Goal: Information Seeking & Learning: Learn about a topic

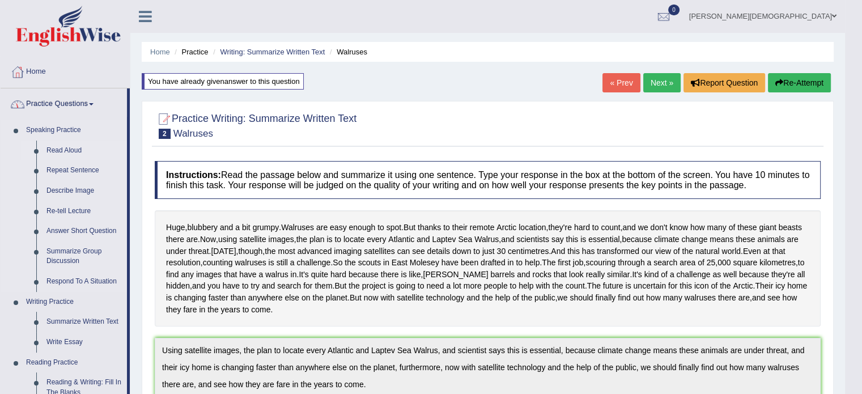
click at [74, 148] on link "Read Aloud" at bounding box center [84, 151] width 86 height 20
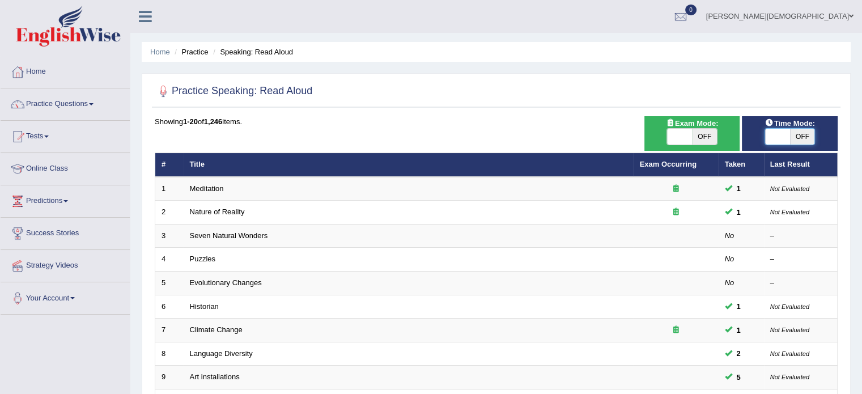
click at [769, 135] on span at bounding box center [777, 137] width 25 height 16
checkbox input "true"
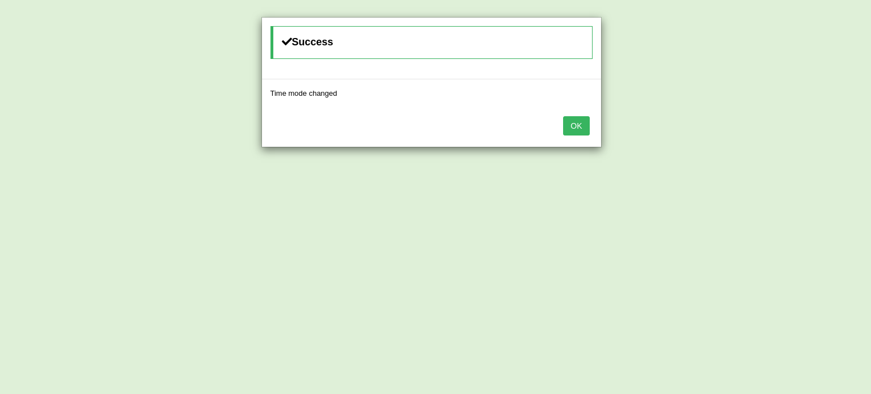
click at [581, 126] on button "OK" at bounding box center [576, 125] width 26 height 19
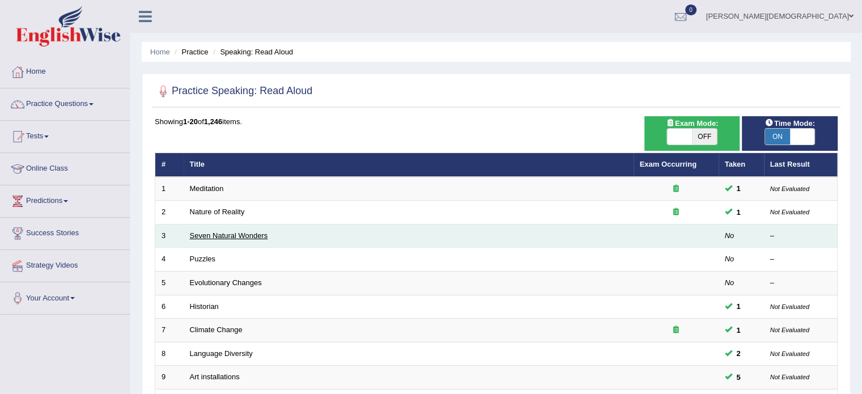
click at [246, 232] on link "Seven Natural Wonders" at bounding box center [229, 235] width 78 height 9
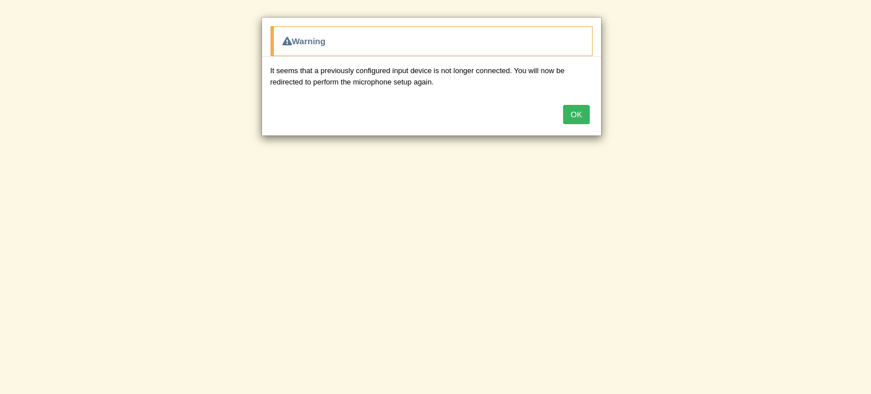
click at [581, 114] on button "OK" at bounding box center [576, 114] width 26 height 19
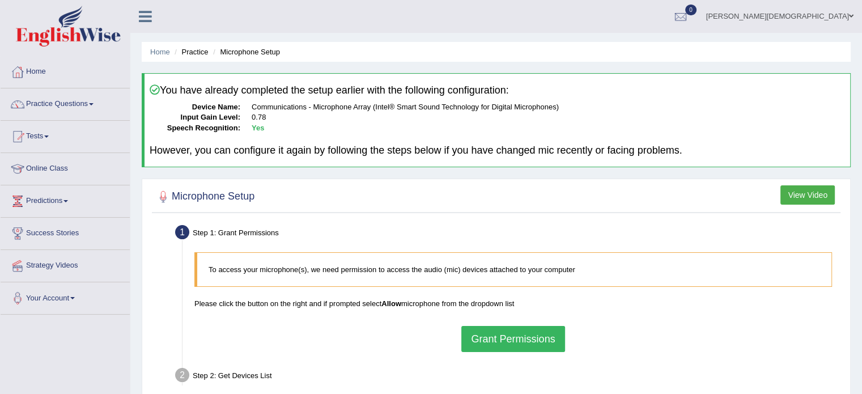
click at [515, 334] on button "Grant Permissions" at bounding box center [512, 339] width 103 height 26
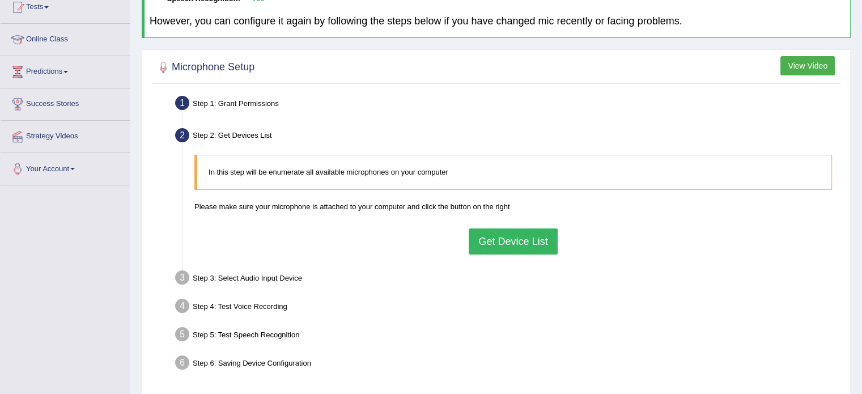
scroll to position [134, 0]
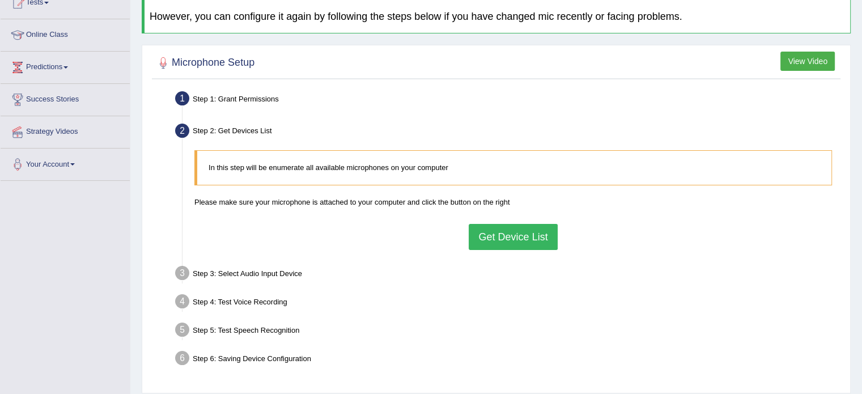
click at [530, 232] on button "Get Device List" at bounding box center [513, 237] width 88 height 26
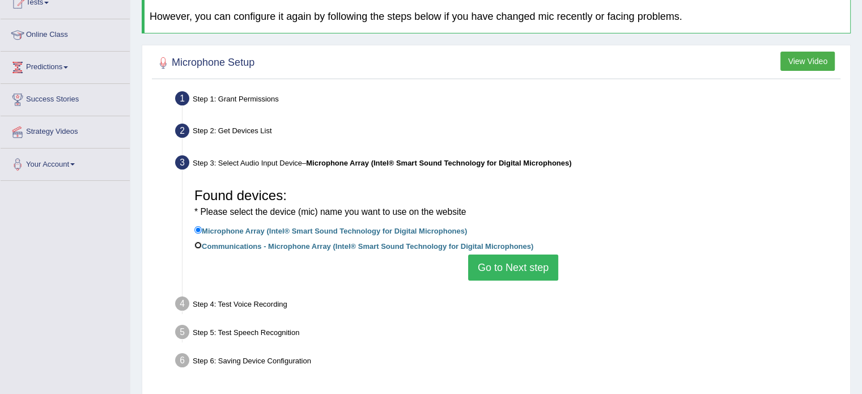
click at [197, 244] on input "Communications - Microphone Array (Intel® Smart Sound Technology for Digital Mi…" at bounding box center [197, 244] width 7 height 7
radio input "true"
click at [505, 266] on button "Go to Next step" at bounding box center [513, 267] width 90 height 26
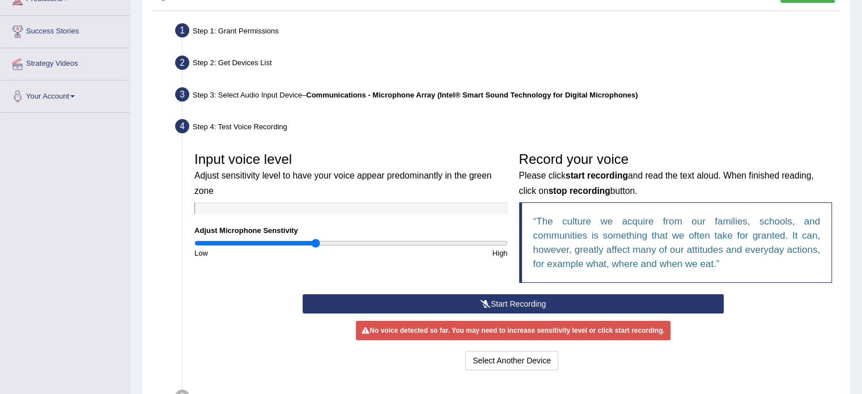
scroll to position [203, 0]
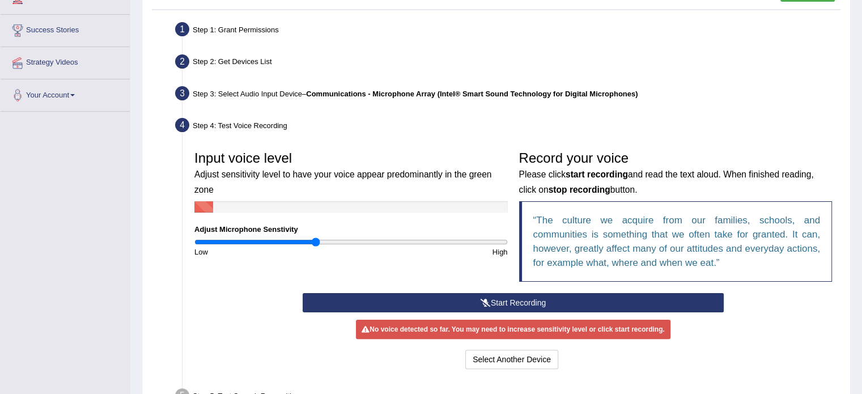
click at [539, 299] on button "Start Recording" at bounding box center [513, 302] width 421 height 19
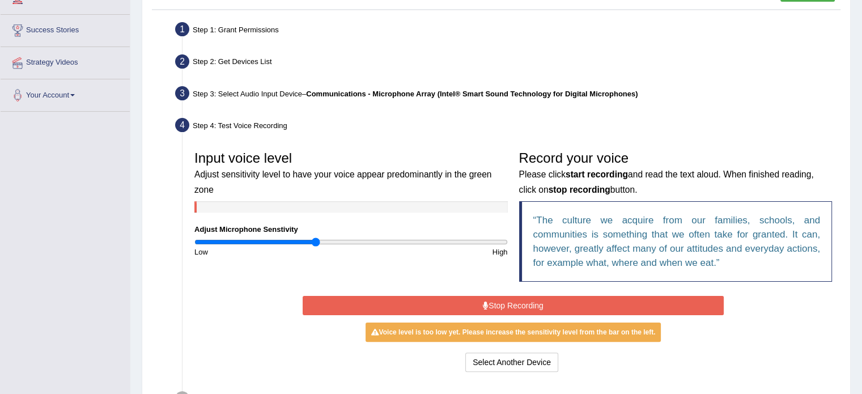
click at [539, 299] on button "Stop Recording" at bounding box center [513, 305] width 421 height 19
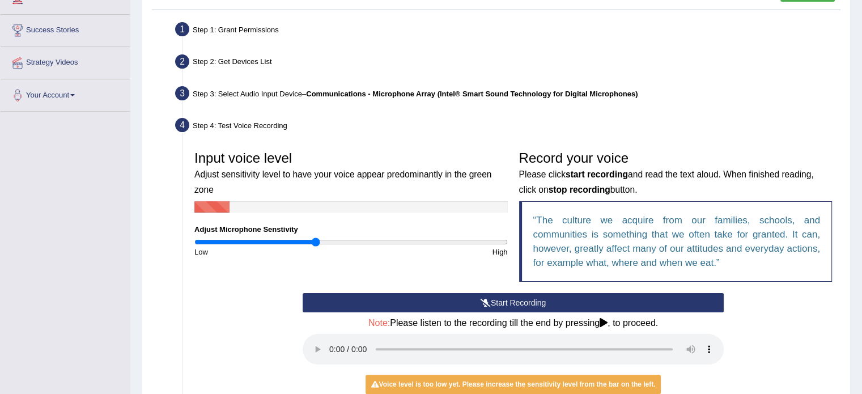
click at [528, 302] on button "Start Recording" at bounding box center [513, 302] width 421 height 19
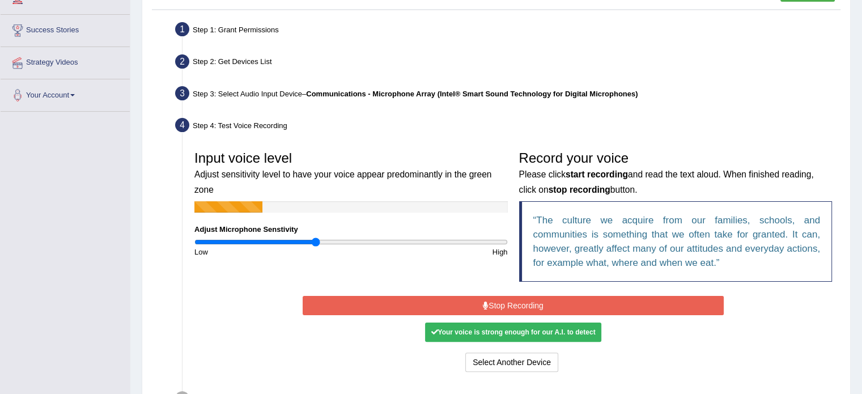
click at [528, 302] on button "Stop Recording" at bounding box center [513, 305] width 421 height 19
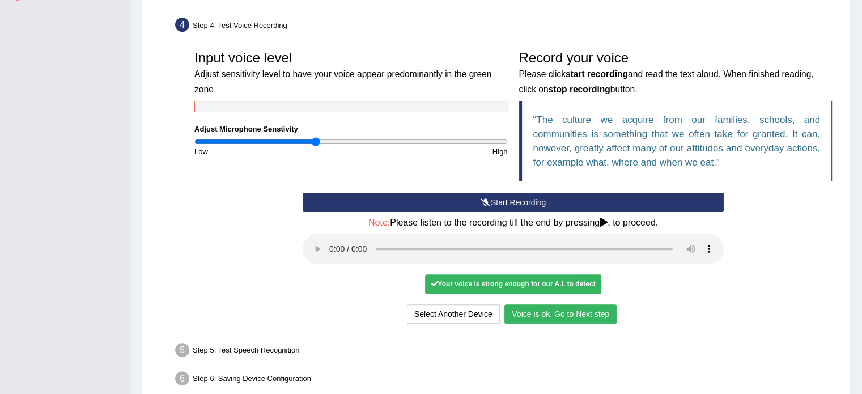
scroll to position [306, 0]
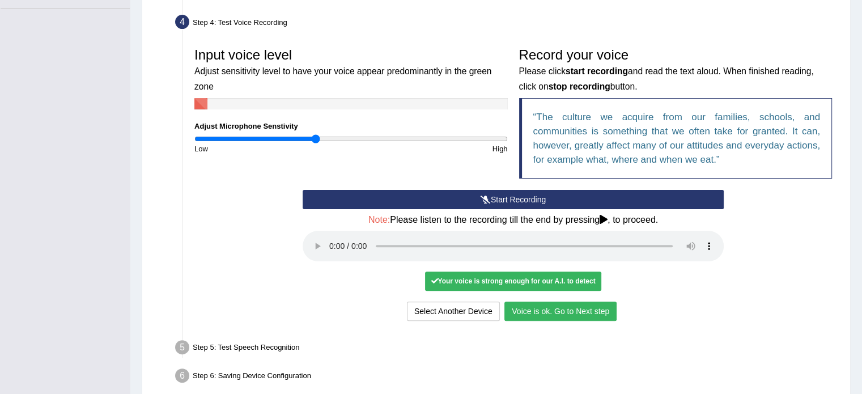
click at [526, 307] on button "Voice is ok. Go to Next step" at bounding box center [560, 311] width 112 height 19
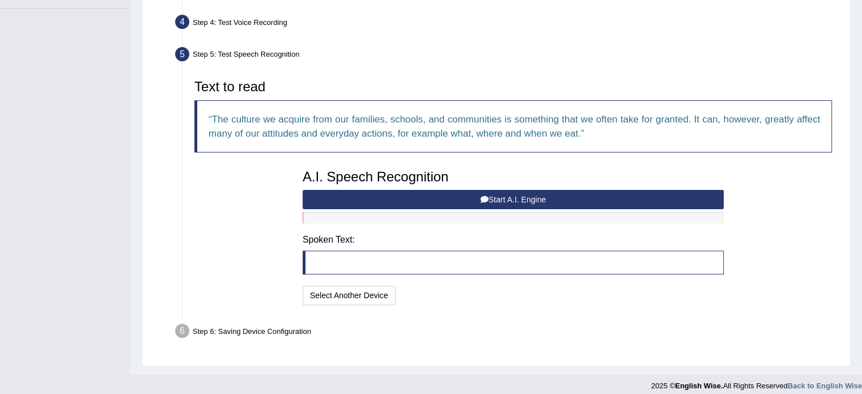
click at [519, 199] on button "Start A.I. Engine" at bounding box center [513, 199] width 421 height 19
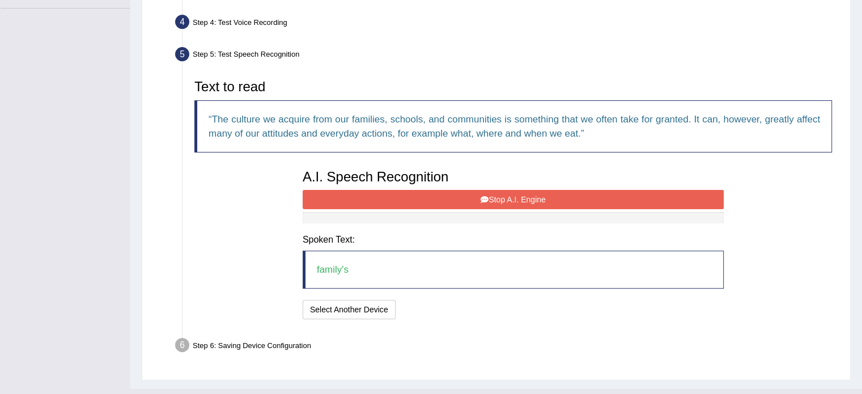
click at [501, 196] on button "Stop A.I. Engine" at bounding box center [513, 199] width 421 height 19
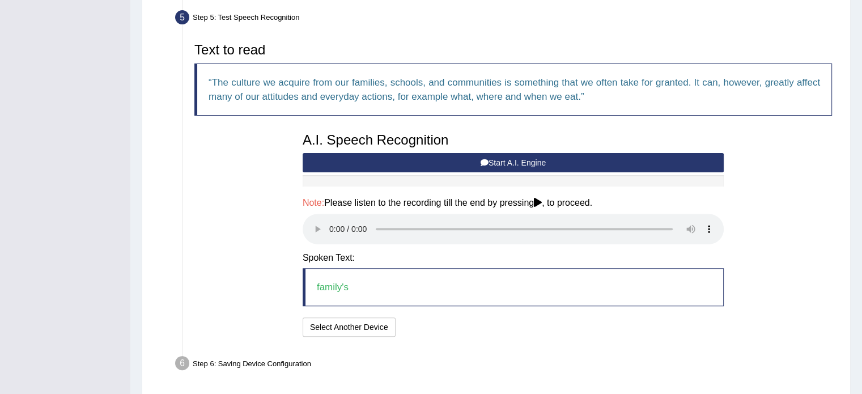
scroll to position [337, 0]
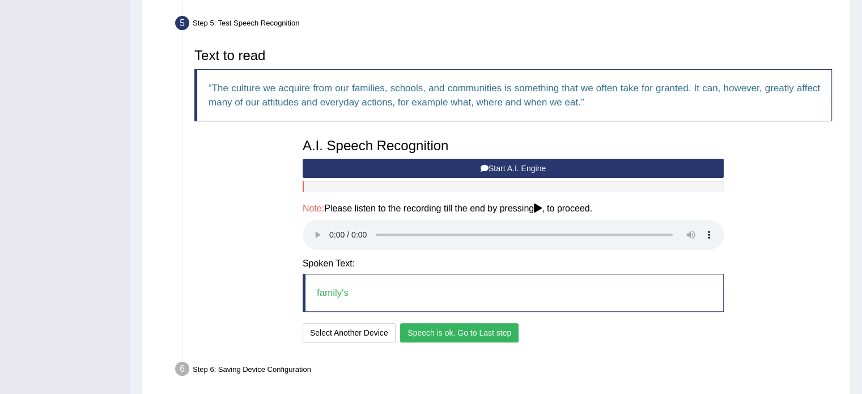
click at [469, 330] on button "Speech is ok. Go to Last step" at bounding box center [459, 332] width 118 height 19
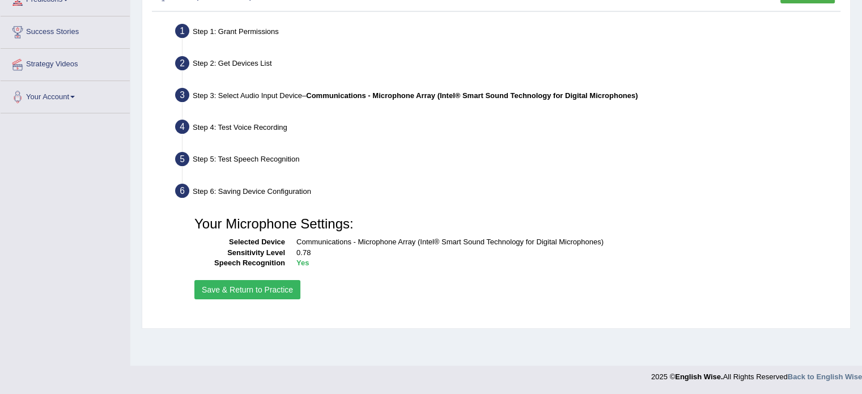
scroll to position [201, 0]
click at [272, 286] on button "Save & Return to Practice" at bounding box center [247, 289] width 106 height 19
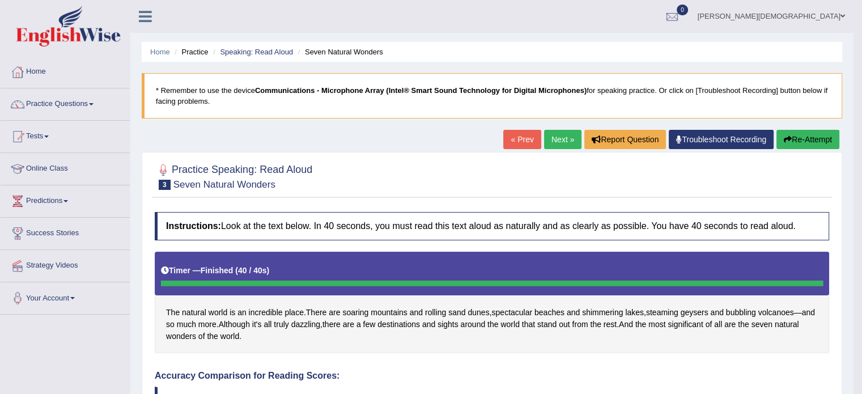
scroll to position [81, 0]
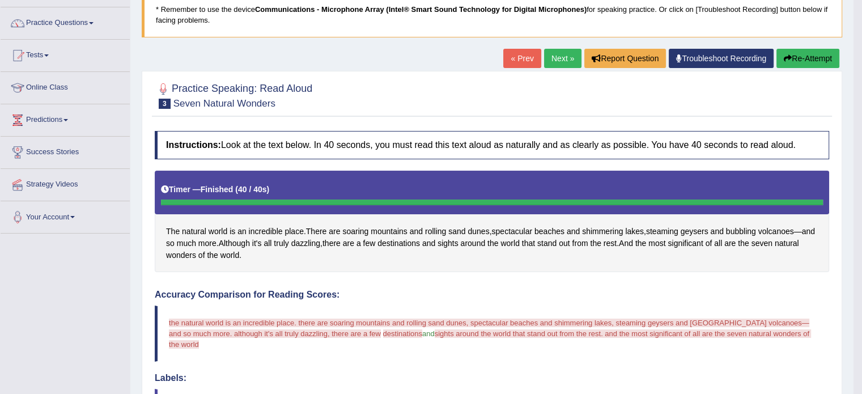
click at [802, 58] on button "Re-Attempt" at bounding box center [807, 58] width 63 height 19
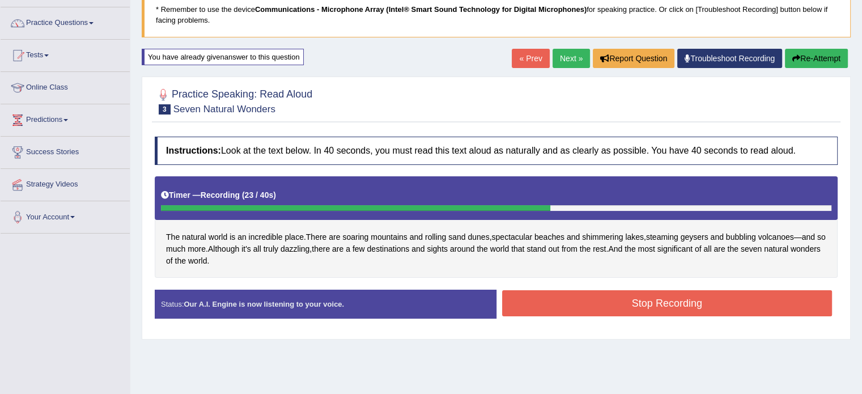
click at [670, 300] on button "Stop Recording" at bounding box center [667, 303] width 330 height 26
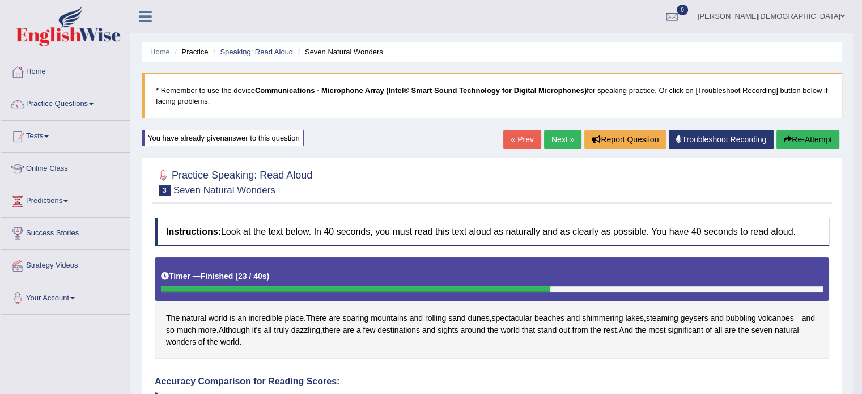
click at [555, 138] on link "Next »" at bounding box center [562, 139] width 37 height 19
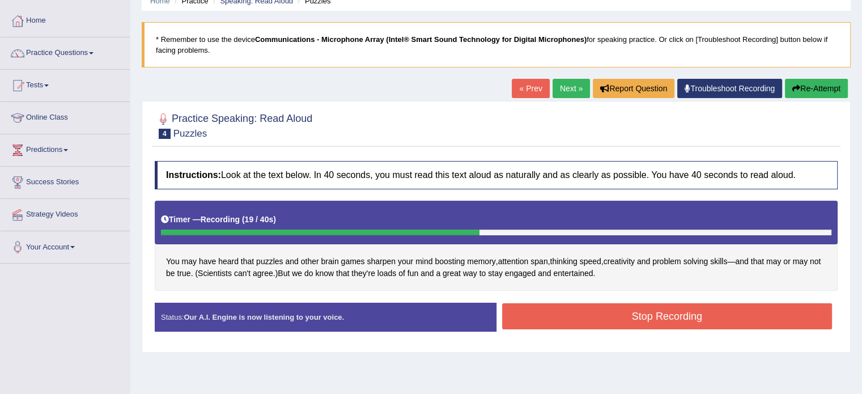
click at [672, 320] on button "Stop Recording" at bounding box center [667, 316] width 330 height 26
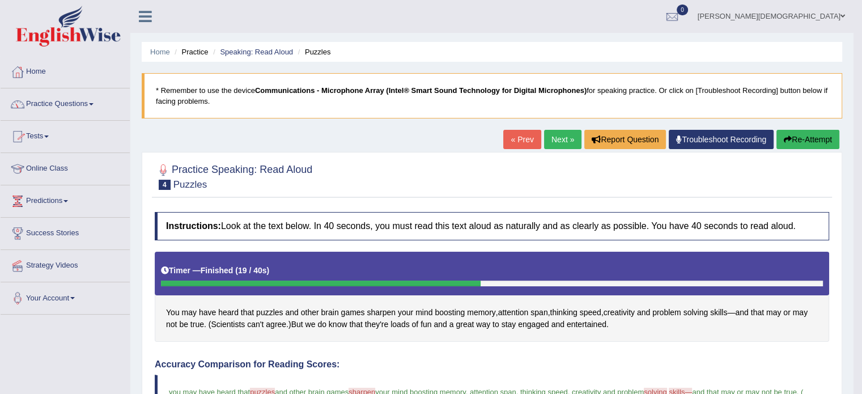
click at [553, 141] on link "Next »" at bounding box center [562, 139] width 37 height 19
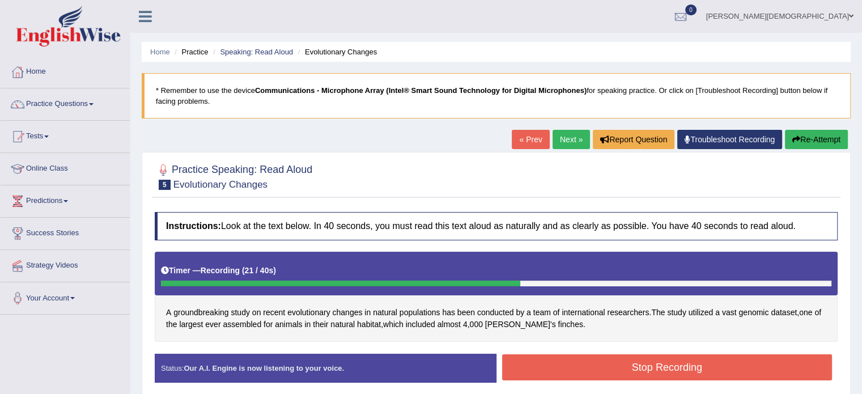
click at [691, 364] on button "Stop Recording" at bounding box center [667, 367] width 330 height 26
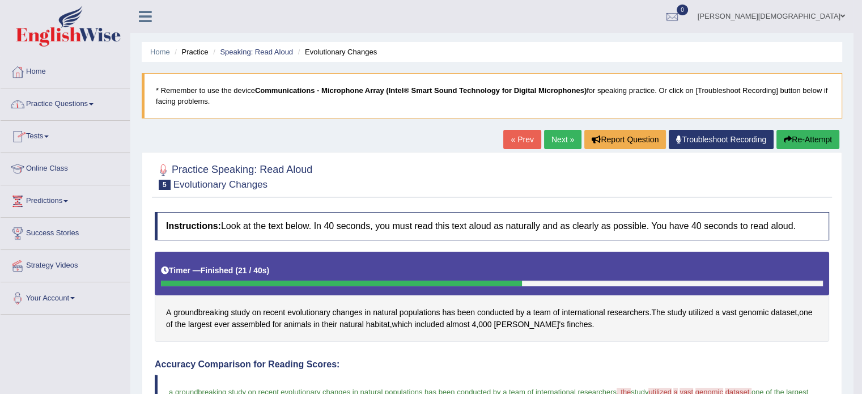
click at [94, 104] on span at bounding box center [91, 104] width 5 height 2
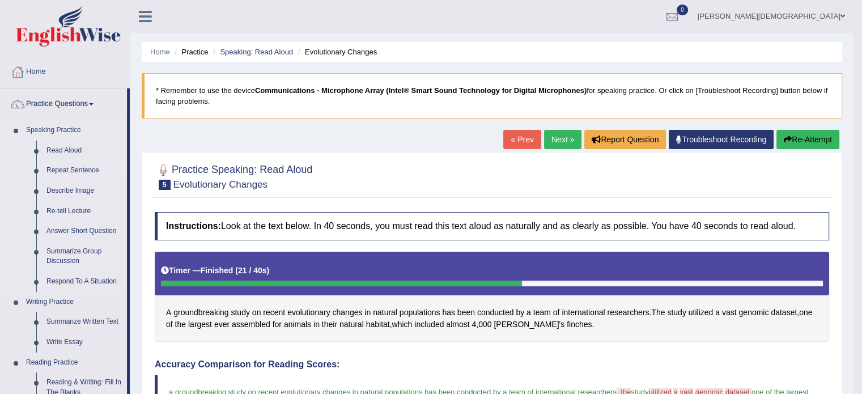
click at [79, 169] on link "Repeat Sentence" at bounding box center [84, 170] width 86 height 20
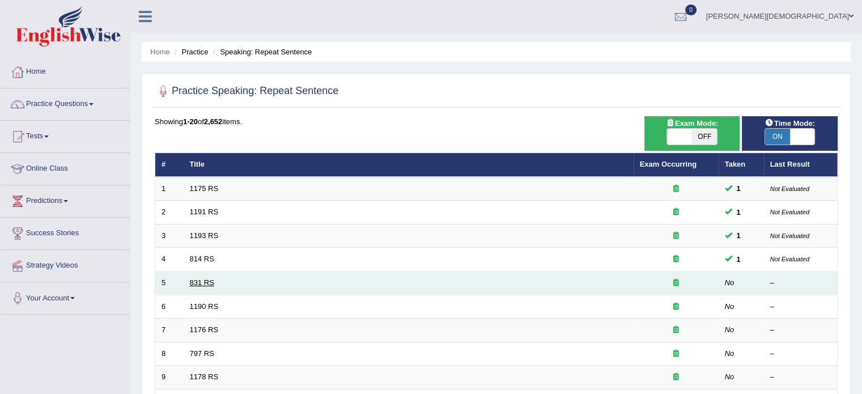
click at [206, 283] on link "831 RS" at bounding box center [202, 282] width 24 height 9
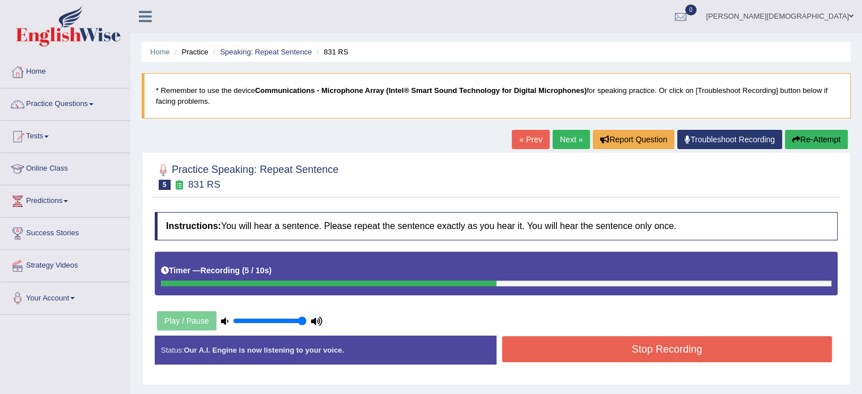
click at [628, 346] on button "Stop Recording" at bounding box center [667, 349] width 330 height 26
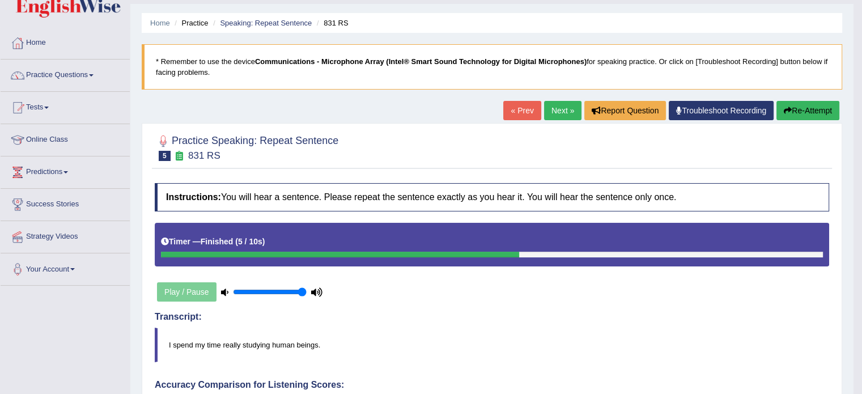
scroll to position [20, 0]
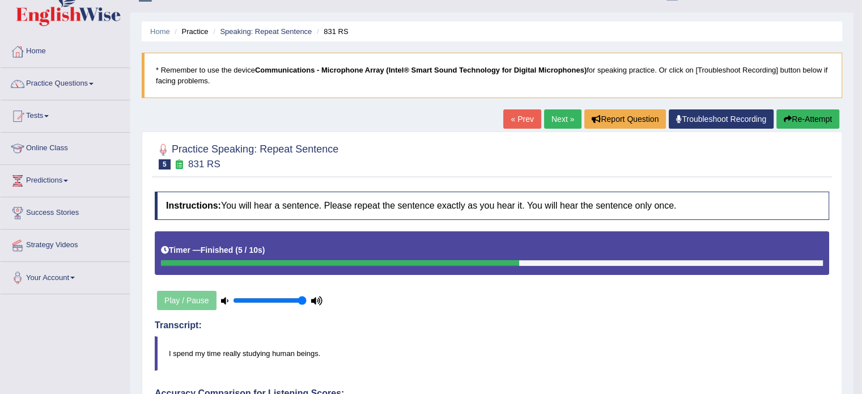
click at [817, 123] on button "Re-Attempt" at bounding box center [807, 118] width 63 height 19
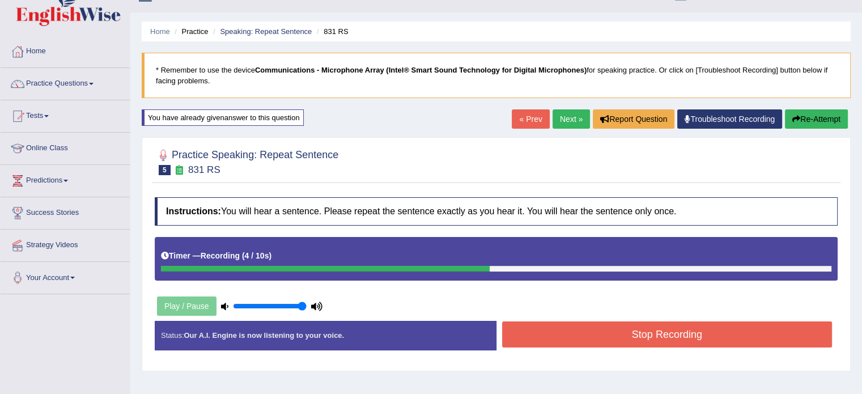
click at [691, 337] on button "Stop Recording" at bounding box center [667, 334] width 330 height 26
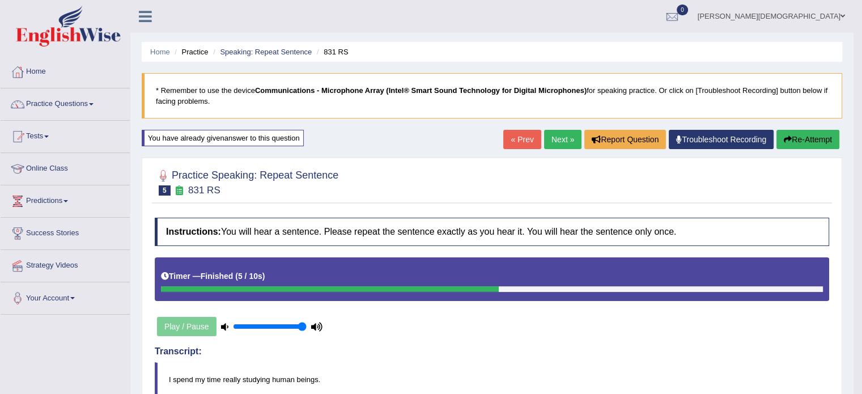
click at [558, 135] on link "Next »" at bounding box center [562, 139] width 37 height 19
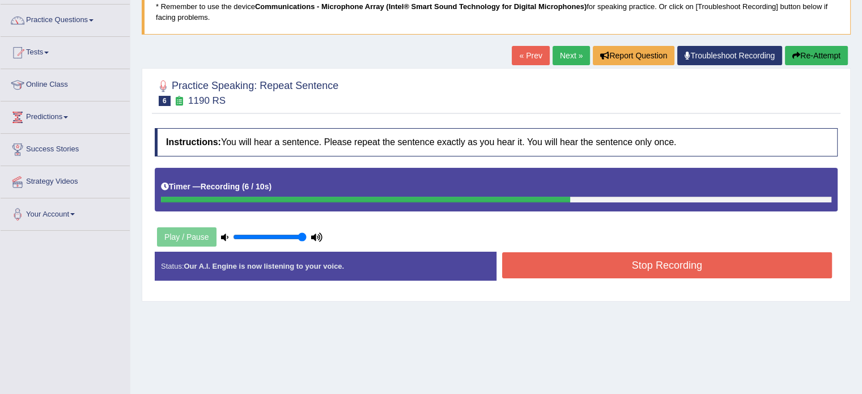
click at [704, 264] on button "Stop Recording" at bounding box center [667, 265] width 330 height 26
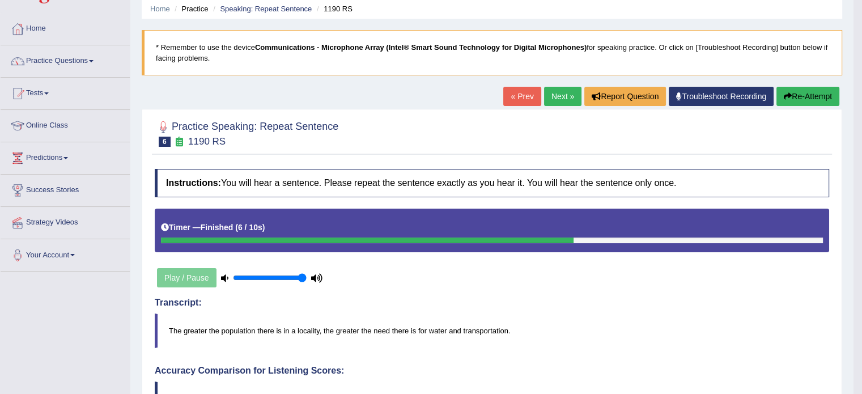
scroll to position [39, 0]
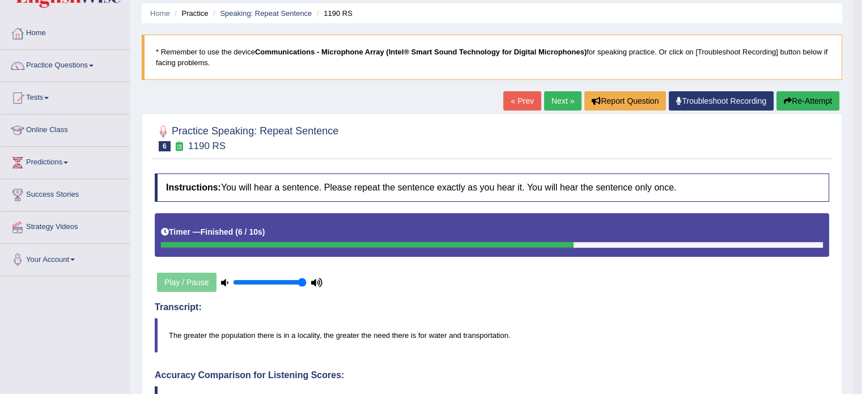
click at [556, 103] on link "Next »" at bounding box center [562, 100] width 37 height 19
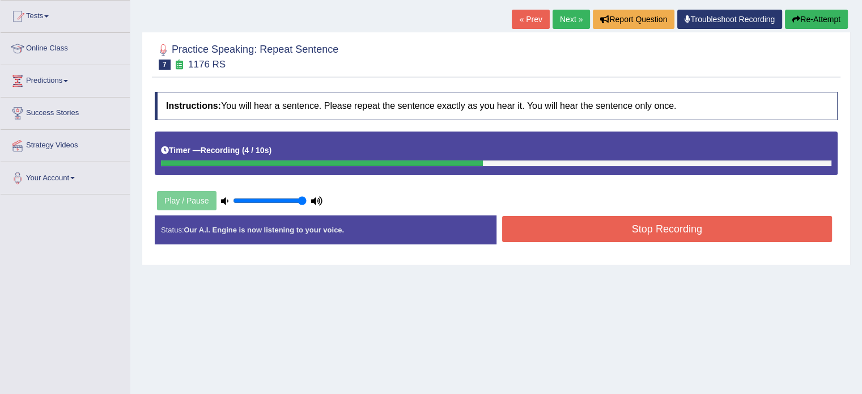
click at [663, 228] on button "Stop Recording" at bounding box center [667, 229] width 330 height 26
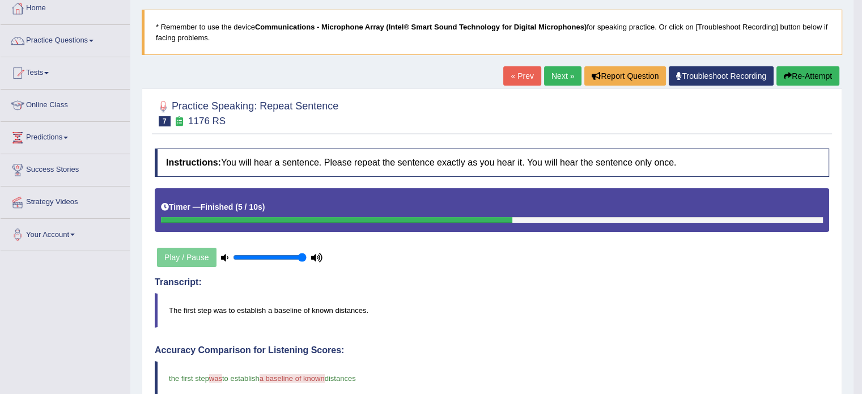
scroll to position [58, 0]
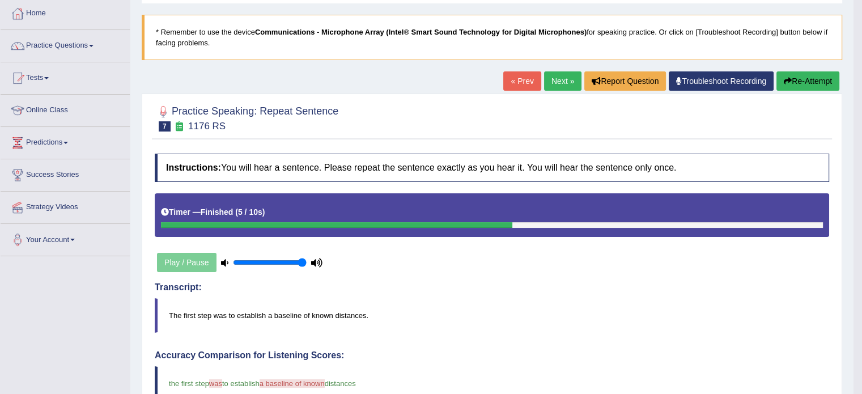
click at [555, 82] on link "Next »" at bounding box center [562, 80] width 37 height 19
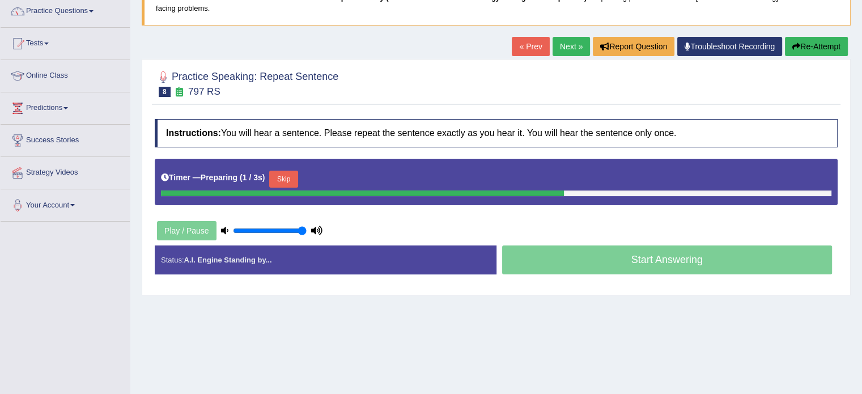
scroll to position [95, 0]
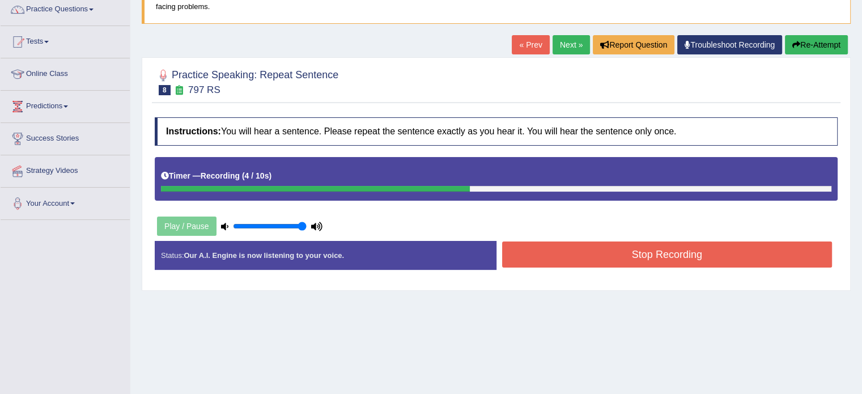
click at [660, 256] on button "Stop Recording" at bounding box center [667, 254] width 330 height 26
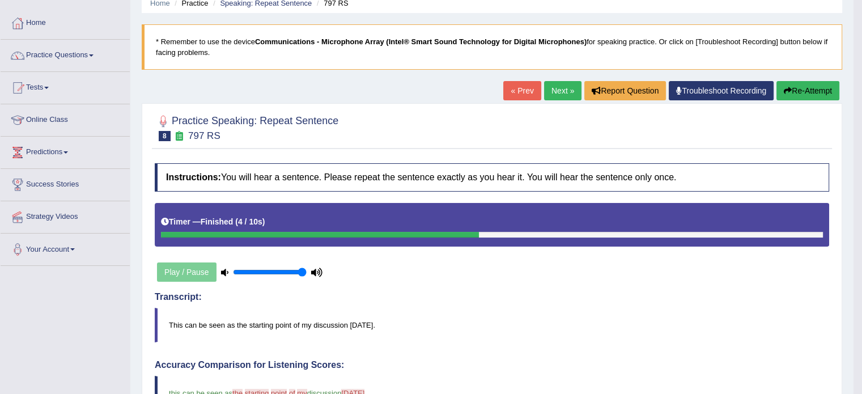
scroll to position [0, 0]
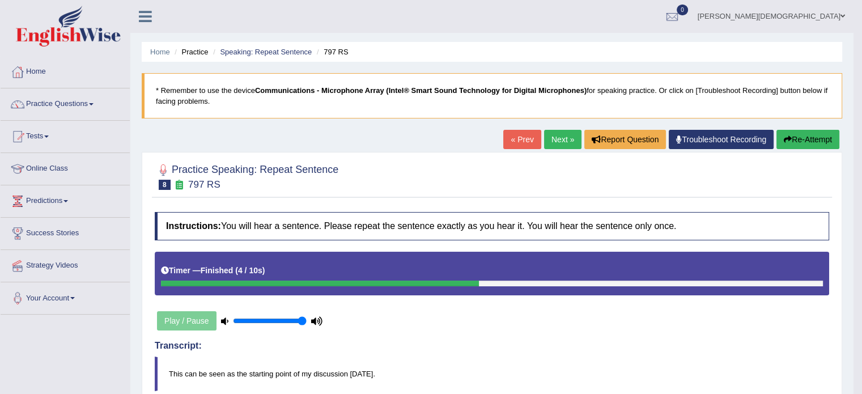
click at [555, 139] on link "Next »" at bounding box center [562, 139] width 37 height 19
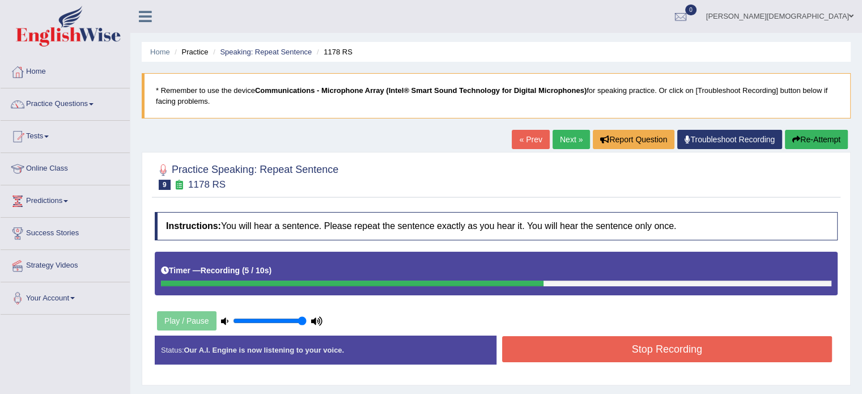
click at [657, 351] on button "Stop Recording" at bounding box center [667, 349] width 330 height 26
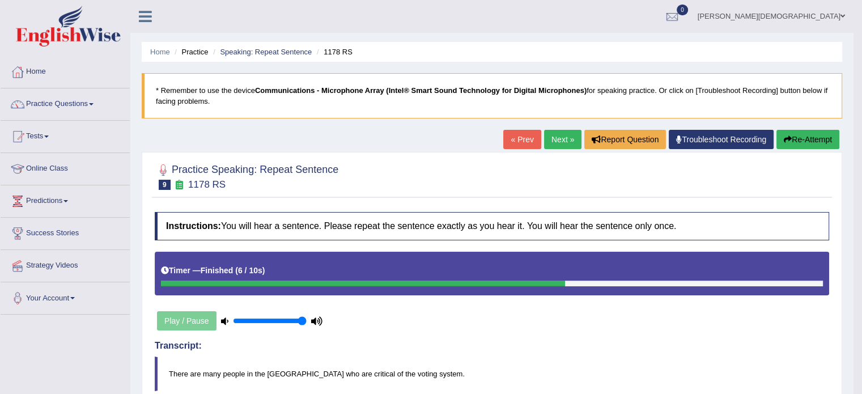
click at [562, 139] on link "Next »" at bounding box center [562, 139] width 37 height 19
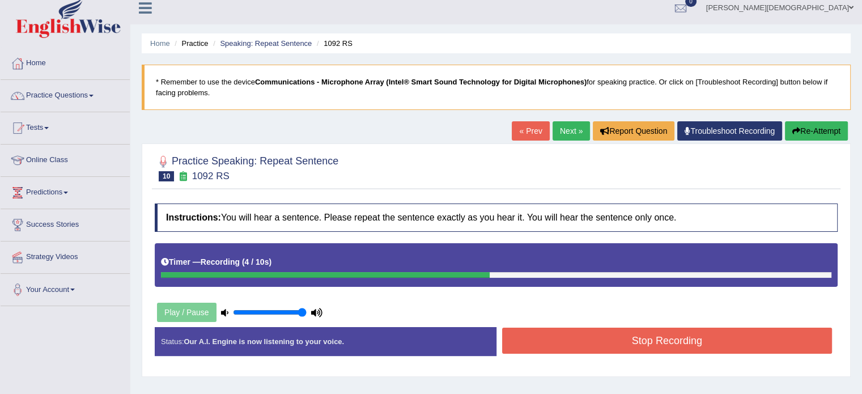
scroll to position [3, 0]
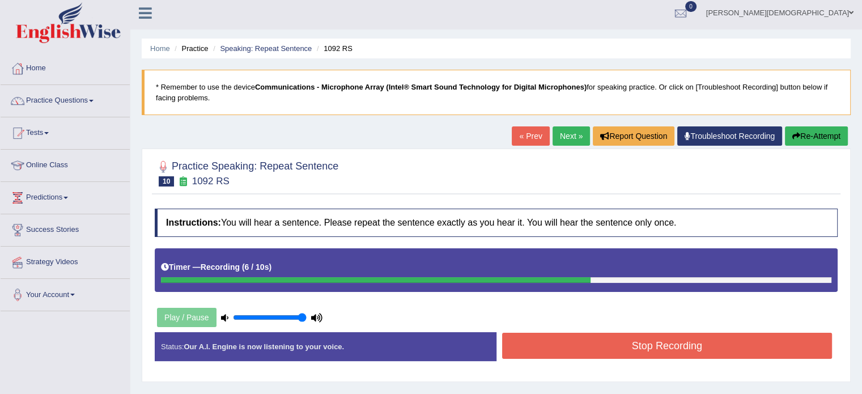
click at [642, 339] on button "Stop Recording" at bounding box center [667, 346] width 330 height 26
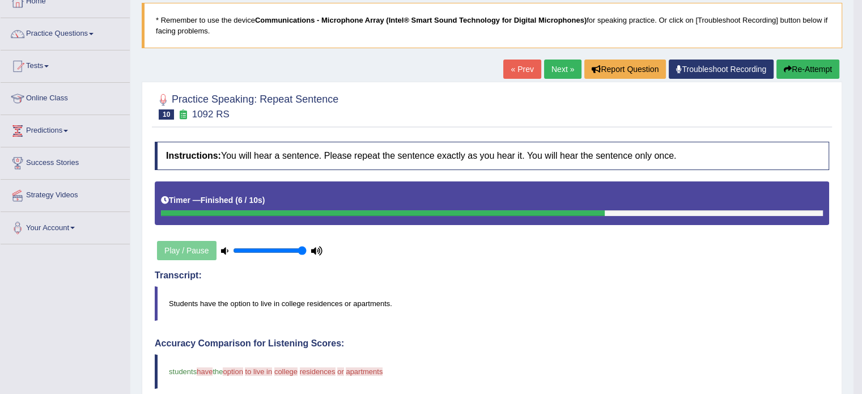
scroll to position [0, 0]
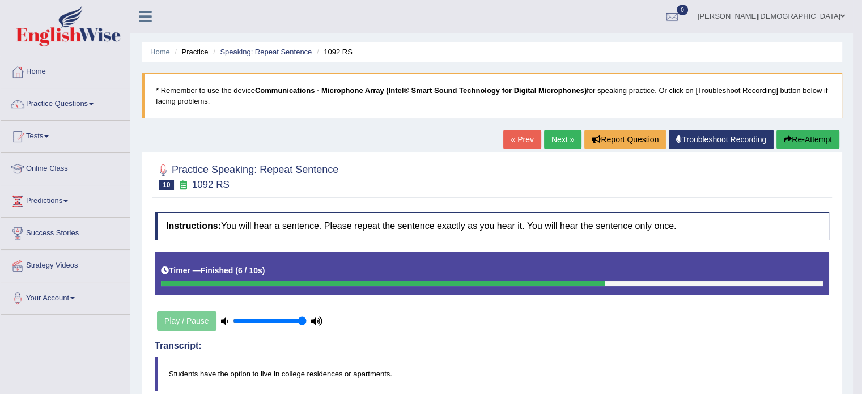
click at [795, 137] on button "Re-Attempt" at bounding box center [807, 139] width 63 height 19
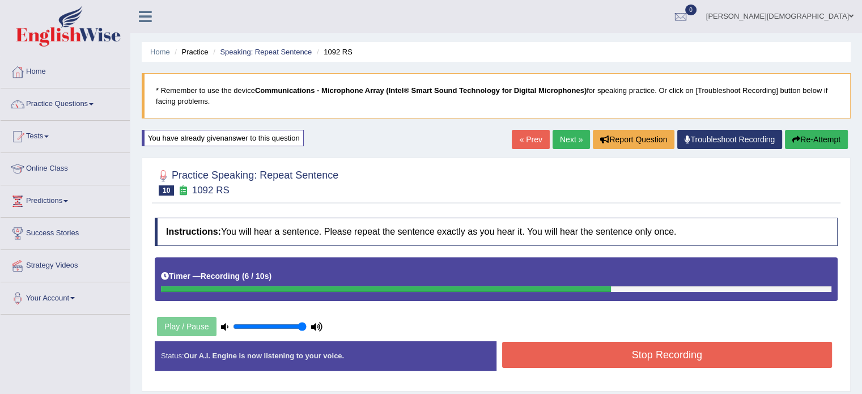
click at [704, 350] on button "Stop Recording" at bounding box center [667, 355] width 330 height 26
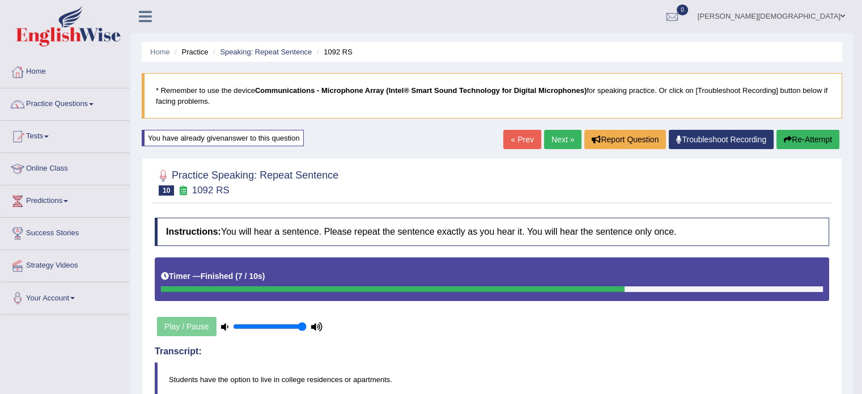
click at [557, 141] on link "Next »" at bounding box center [562, 139] width 37 height 19
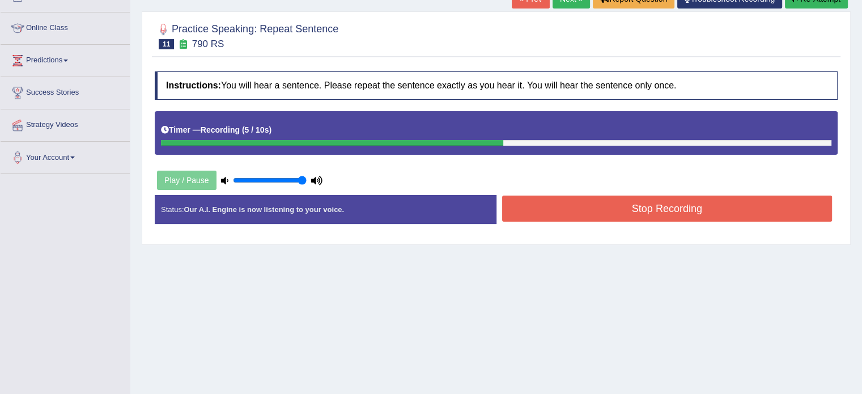
click at [657, 211] on button "Stop Recording" at bounding box center [667, 209] width 330 height 26
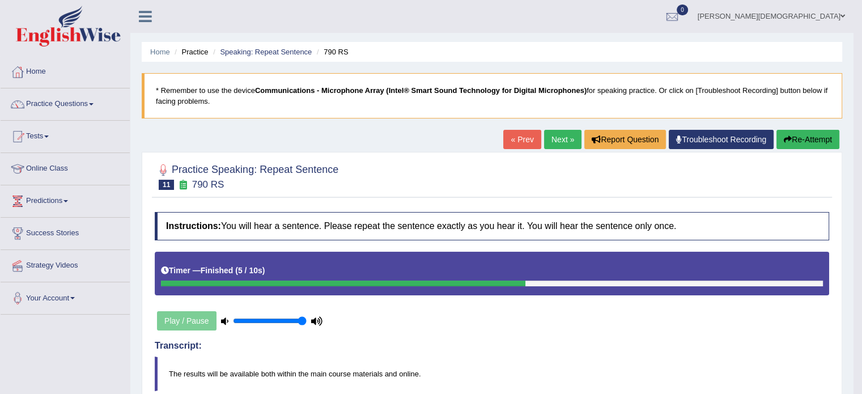
click at [793, 145] on button "Re-Attempt" at bounding box center [807, 139] width 63 height 19
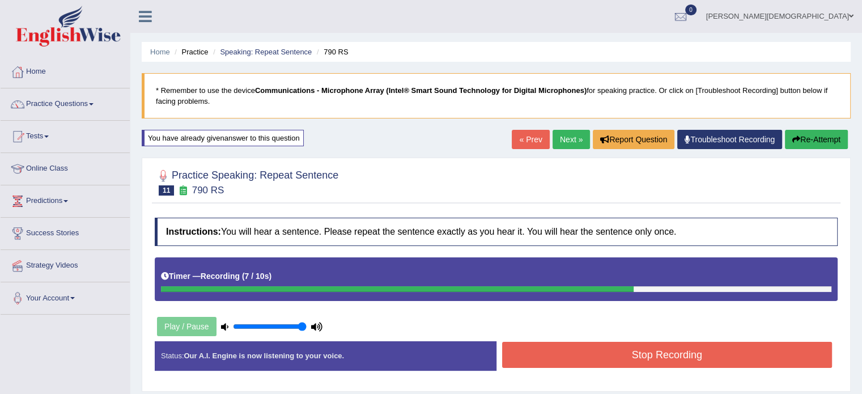
click at [690, 353] on button "Stop Recording" at bounding box center [667, 355] width 330 height 26
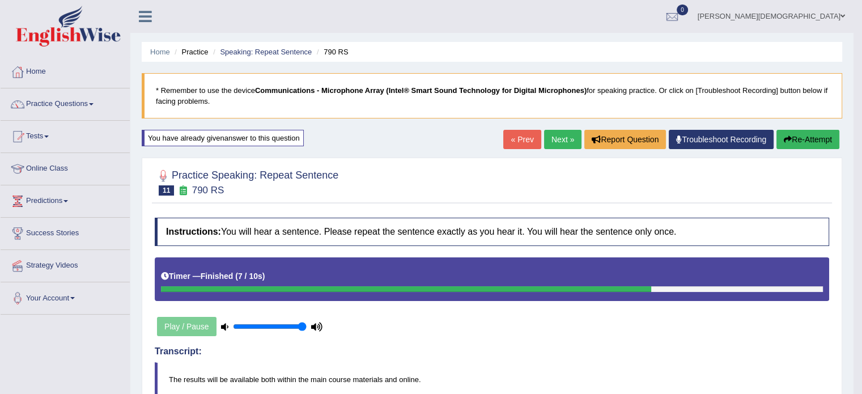
click at [561, 137] on link "Next »" at bounding box center [562, 139] width 37 height 19
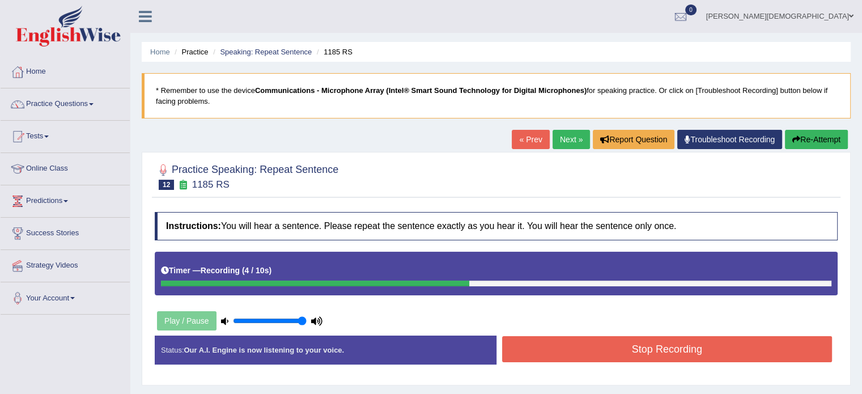
click at [675, 349] on button "Stop Recording" at bounding box center [667, 349] width 330 height 26
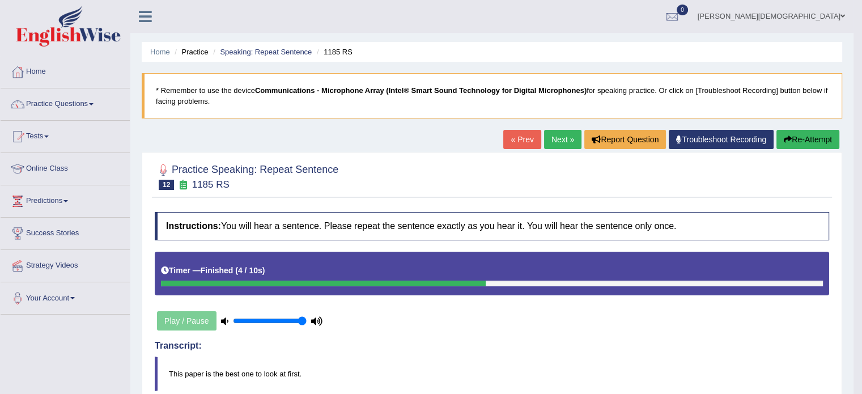
click at [797, 135] on button "Re-Attempt" at bounding box center [807, 139] width 63 height 19
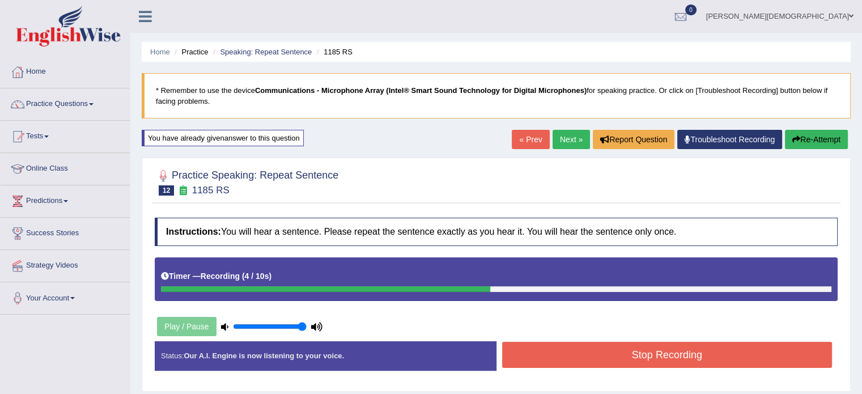
click at [679, 355] on button "Stop Recording" at bounding box center [667, 355] width 330 height 26
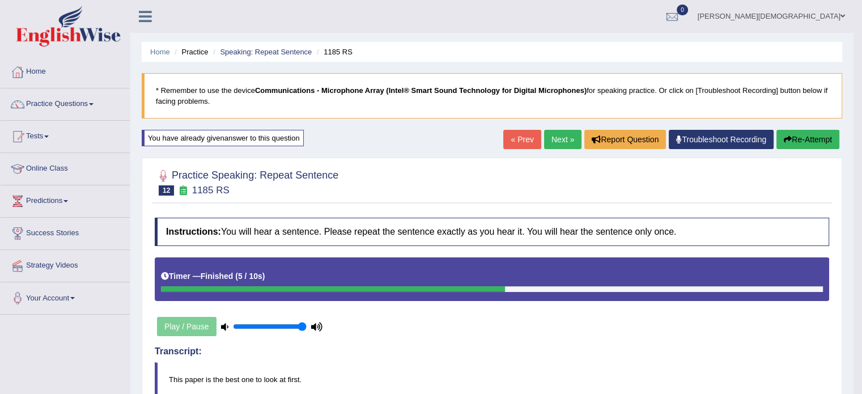
click at [556, 141] on link "Next »" at bounding box center [562, 139] width 37 height 19
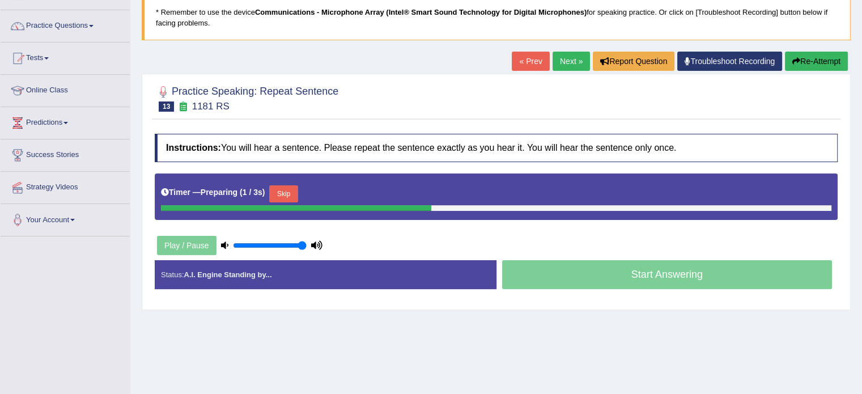
scroll to position [82, 0]
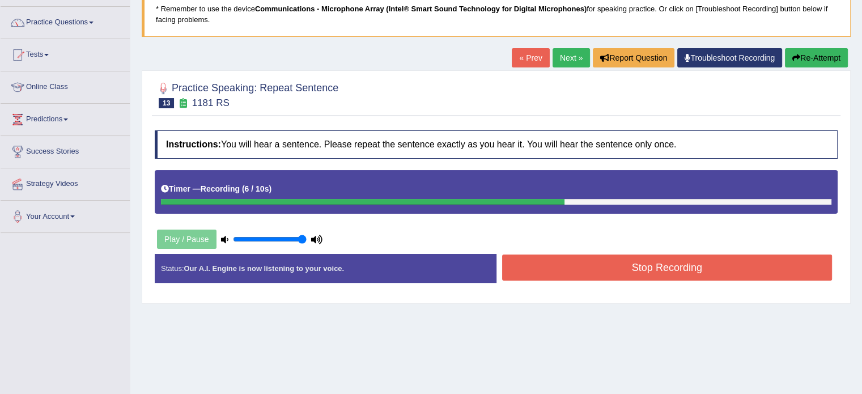
click at [661, 265] on button "Stop Recording" at bounding box center [667, 267] width 330 height 26
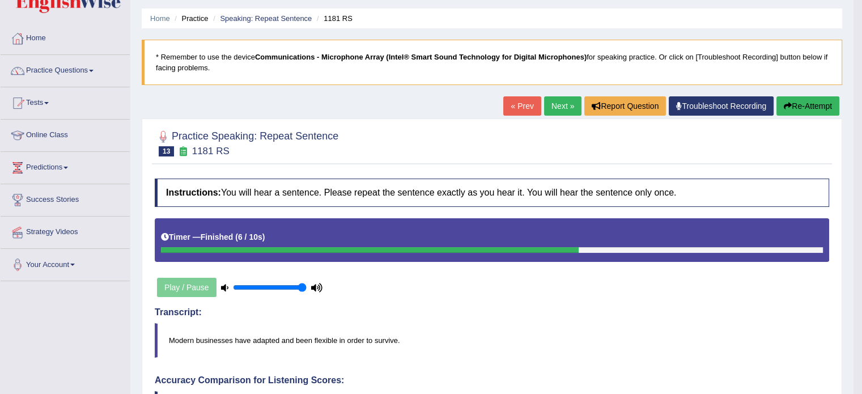
scroll to position [16, 0]
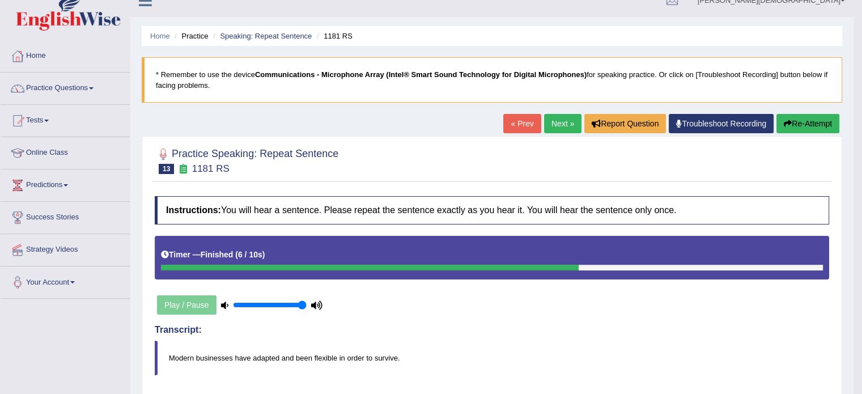
click at [807, 121] on button "Re-Attempt" at bounding box center [807, 123] width 63 height 19
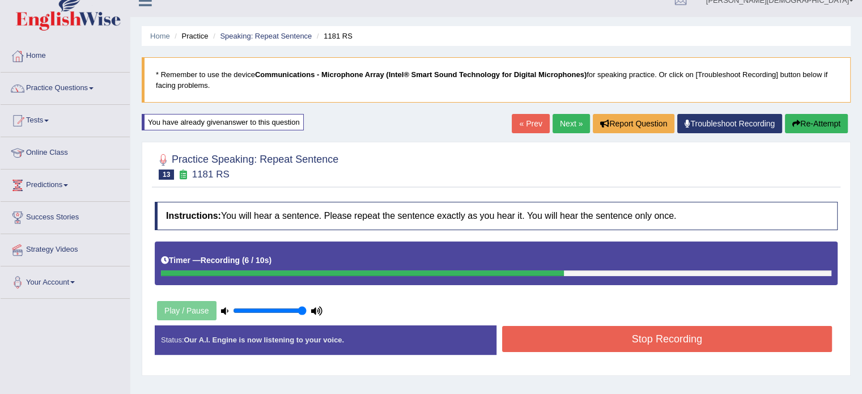
click at [673, 337] on button "Stop Recording" at bounding box center [667, 339] width 330 height 26
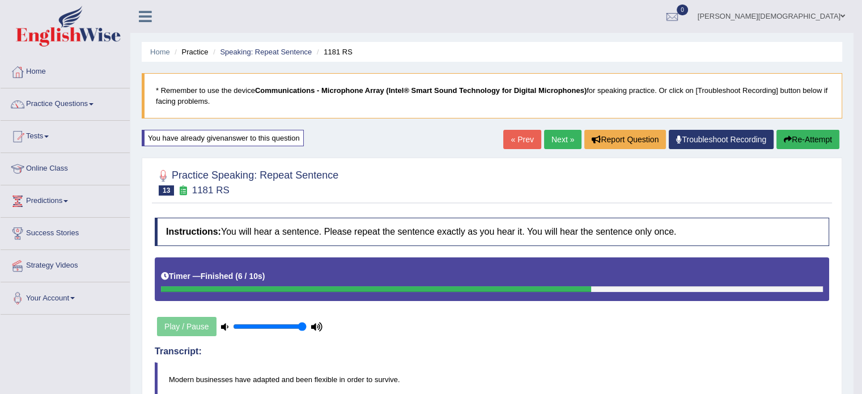
click at [795, 140] on button "Re-Attempt" at bounding box center [807, 139] width 63 height 19
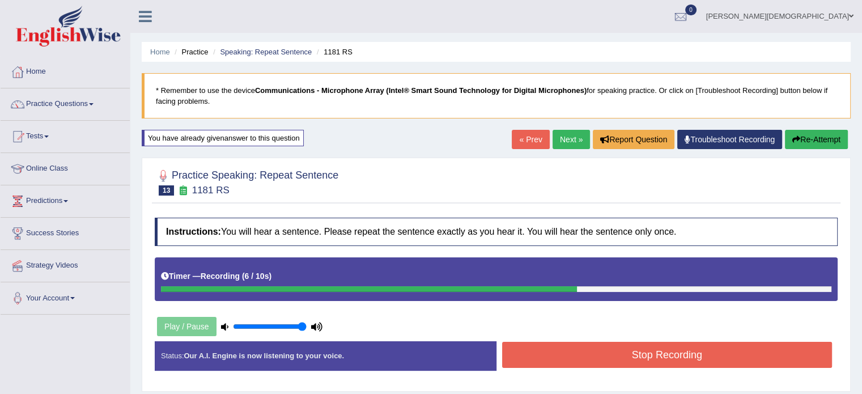
click at [673, 352] on button "Stop Recording" at bounding box center [667, 355] width 330 height 26
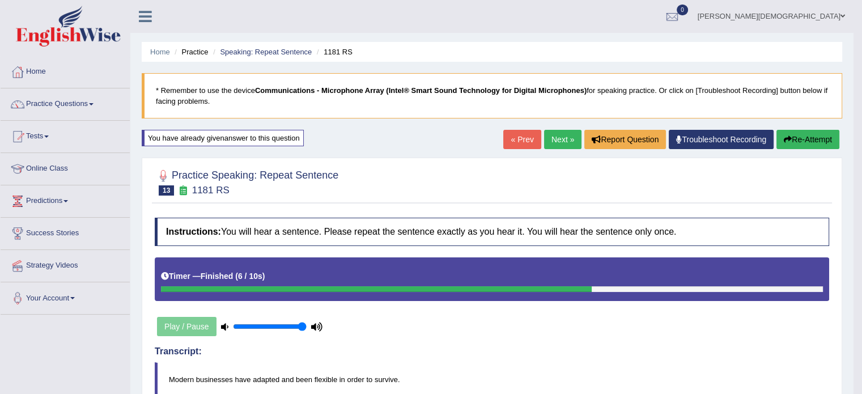
click at [559, 141] on link "Next »" at bounding box center [562, 139] width 37 height 19
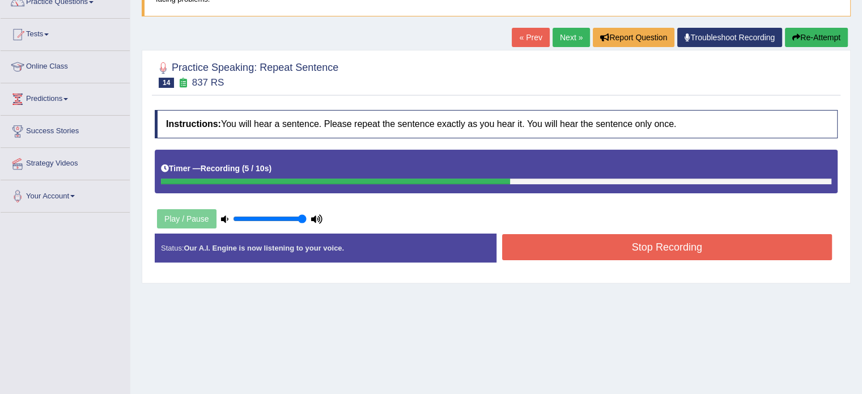
click at [662, 248] on button "Stop Recording" at bounding box center [667, 247] width 330 height 26
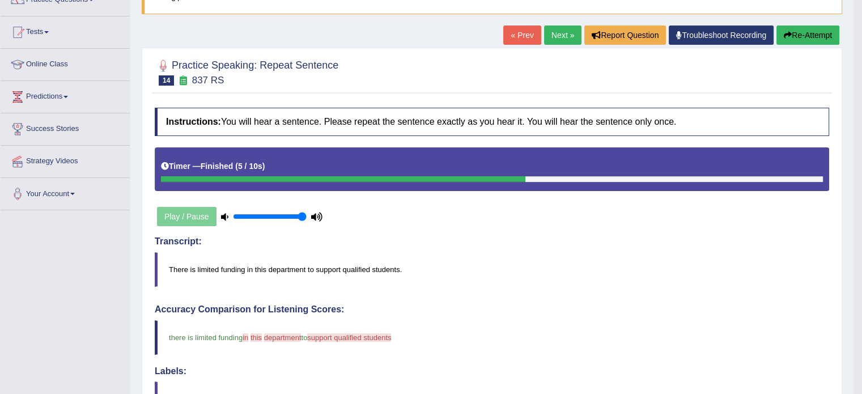
scroll to position [106, 0]
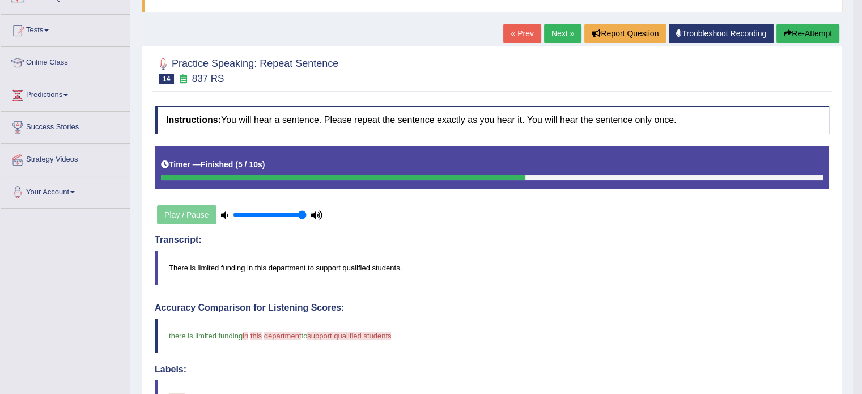
click at [562, 33] on link "Next »" at bounding box center [562, 33] width 37 height 19
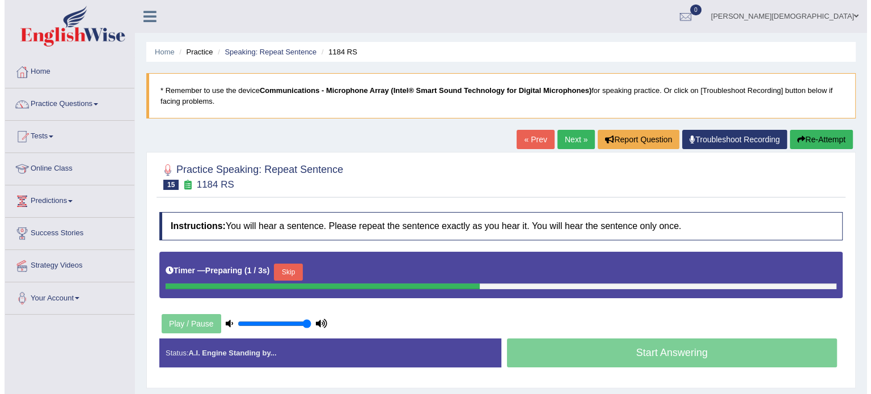
scroll to position [75, 0]
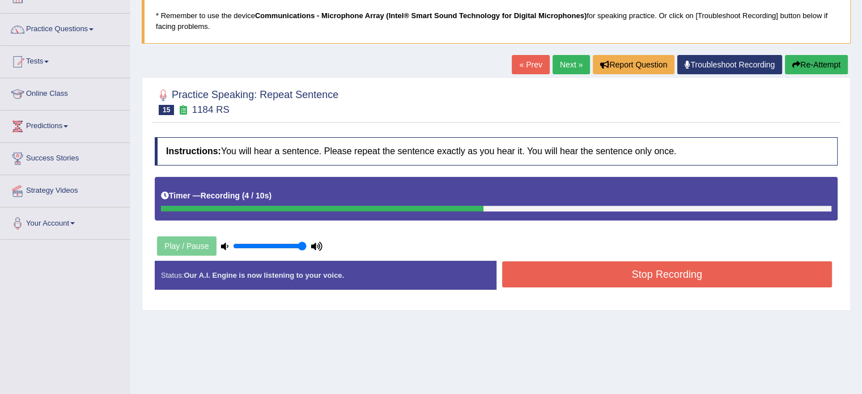
click at [636, 279] on button "Stop Recording" at bounding box center [667, 274] width 330 height 26
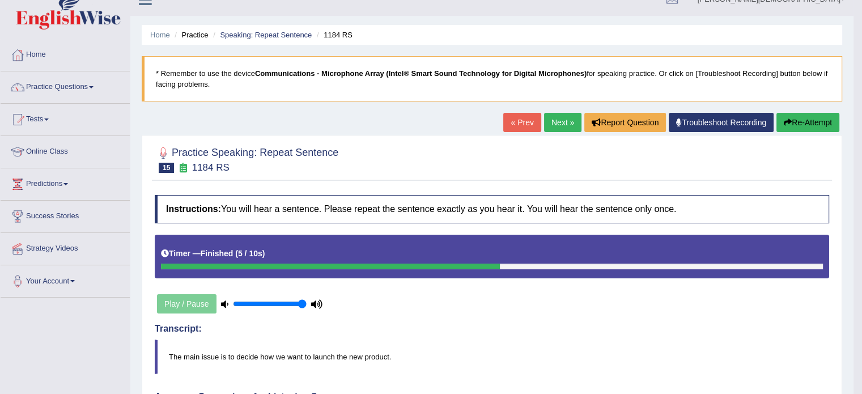
scroll to position [0, 0]
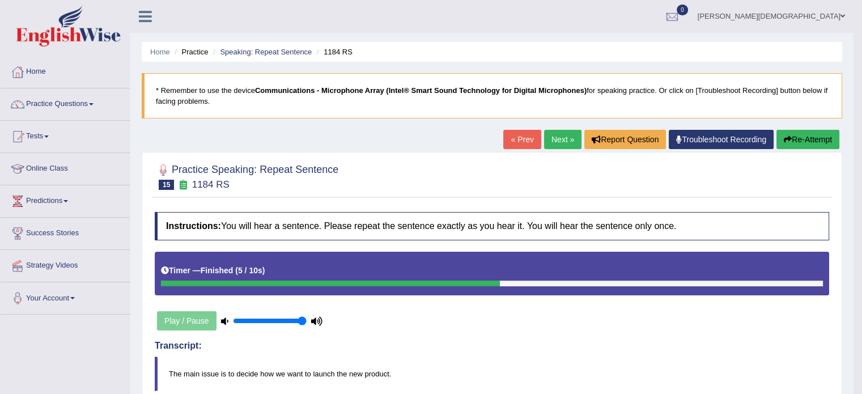
click at [553, 142] on link "Next »" at bounding box center [562, 139] width 37 height 19
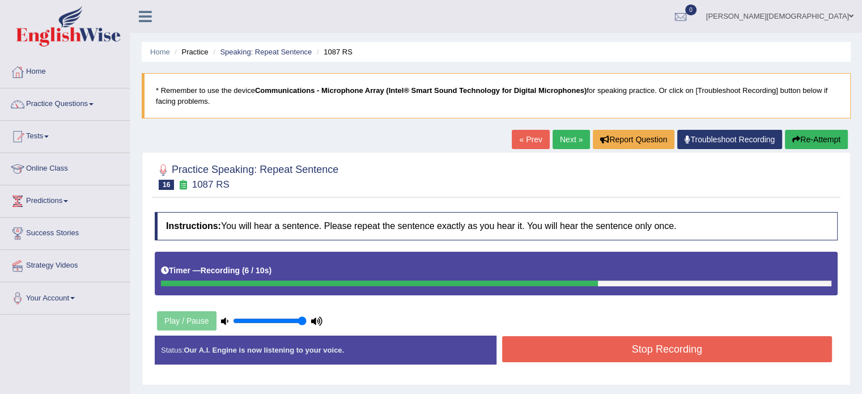
click at [557, 339] on button "Stop Recording" at bounding box center [667, 349] width 330 height 26
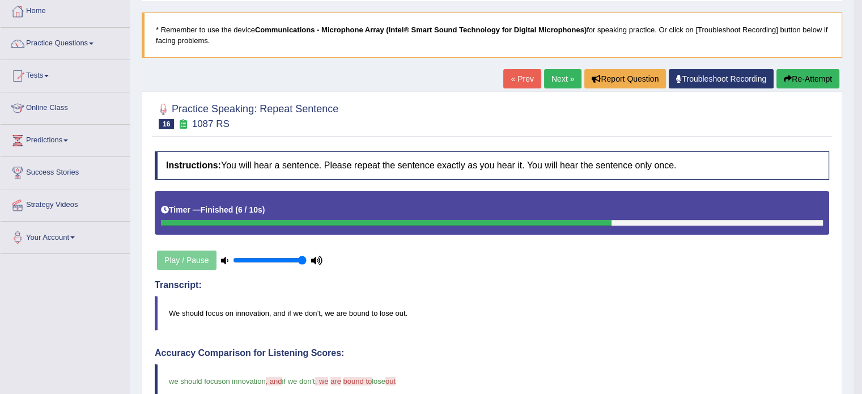
scroll to position [53, 0]
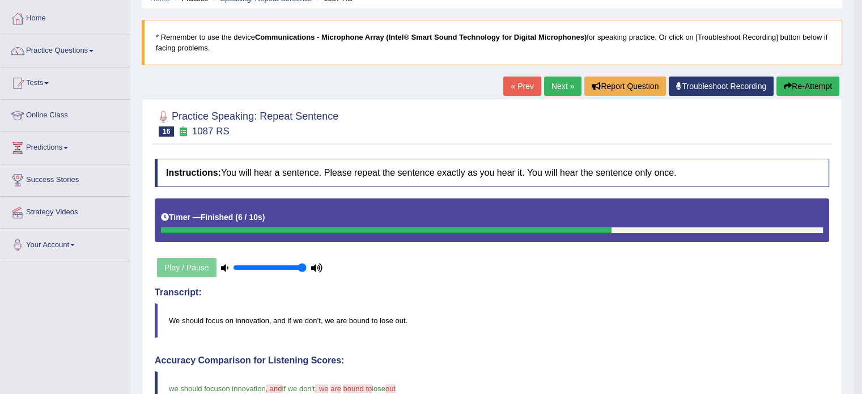
click at [555, 86] on link "Next »" at bounding box center [562, 86] width 37 height 19
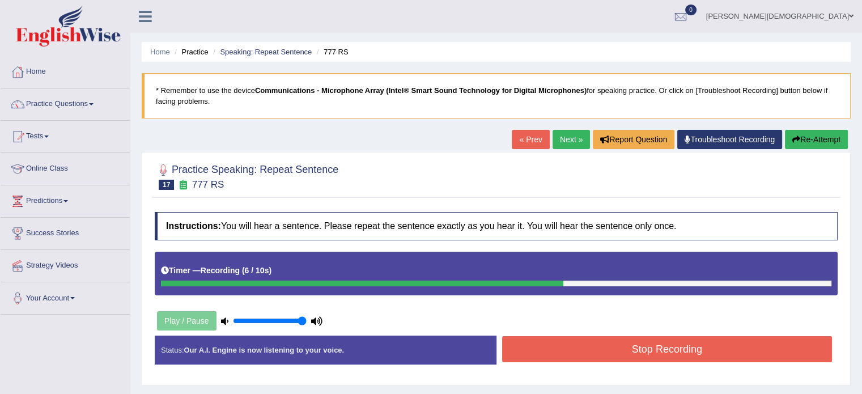
click at [660, 350] on button "Stop Recording" at bounding box center [667, 349] width 330 height 26
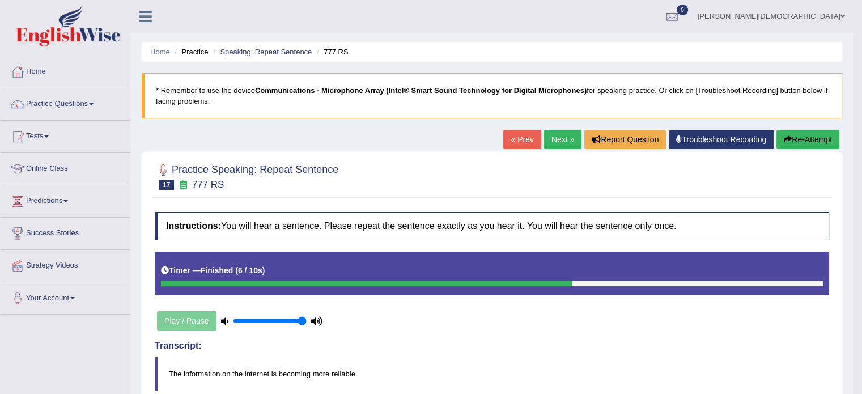
click at [559, 139] on link "Next »" at bounding box center [562, 139] width 37 height 19
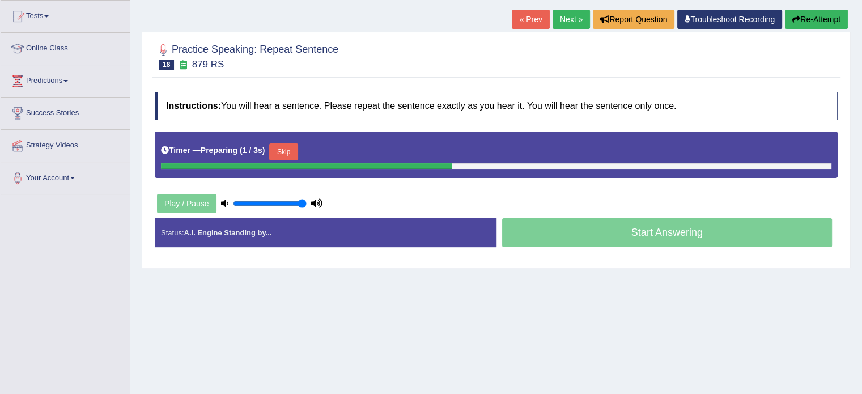
scroll to position [122, 0]
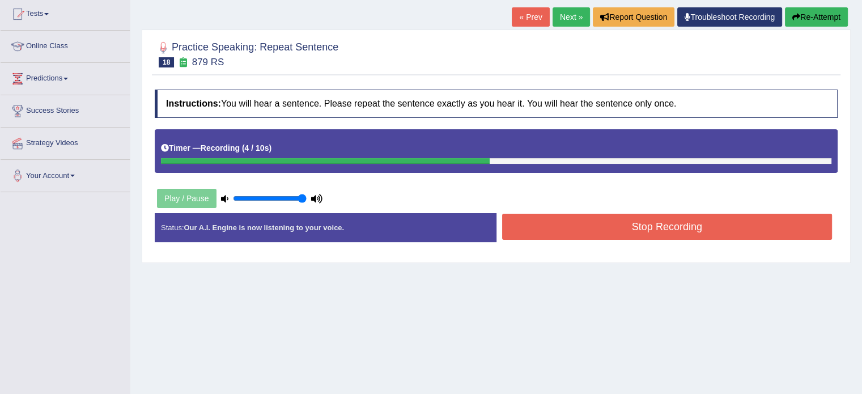
click at [653, 230] on button "Stop Recording" at bounding box center [667, 227] width 330 height 26
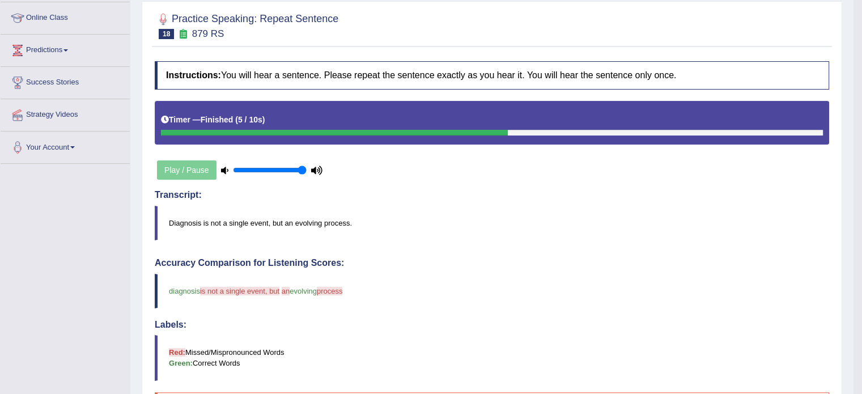
scroll to position [0, 0]
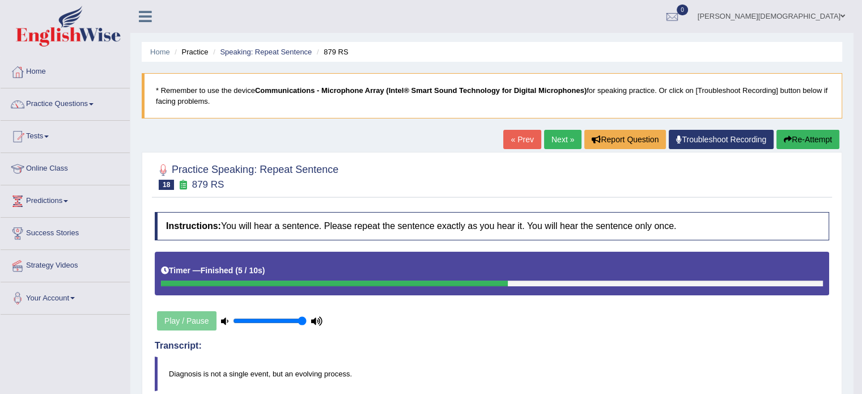
click at [805, 143] on button "Re-Attempt" at bounding box center [807, 139] width 63 height 19
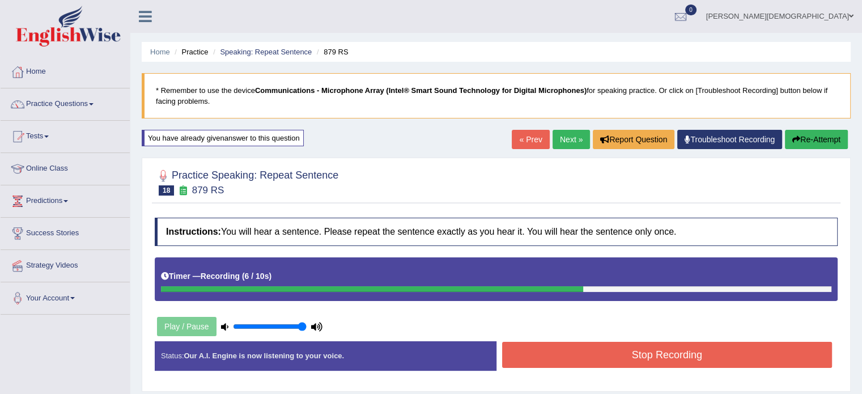
click at [692, 351] on button "Stop Recording" at bounding box center [667, 355] width 330 height 26
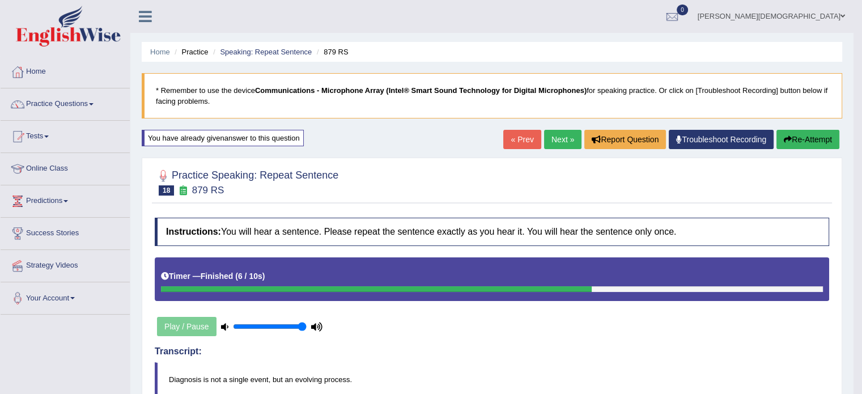
click at [804, 141] on button "Re-Attempt" at bounding box center [807, 139] width 63 height 19
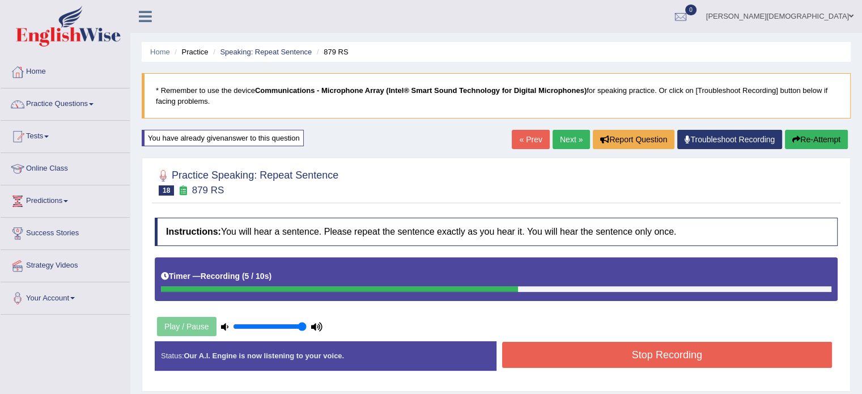
click at [671, 352] on button "Stop Recording" at bounding box center [667, 355] width 330 height 26
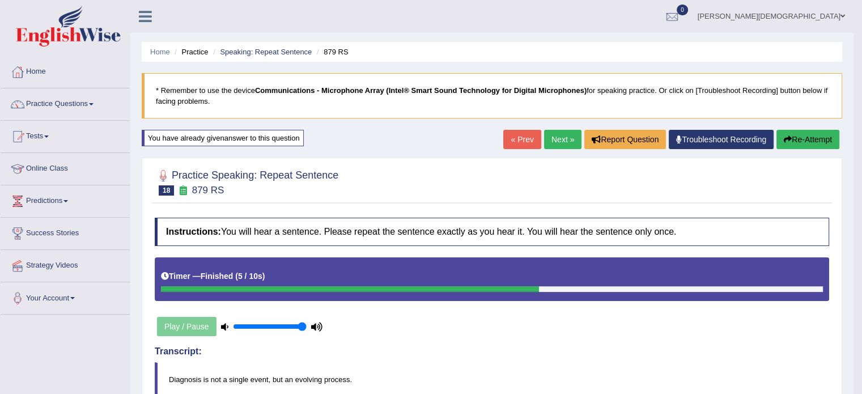
click at [555, 139] on link "Next »" at bounding box center [562, 139] width 37 height 19
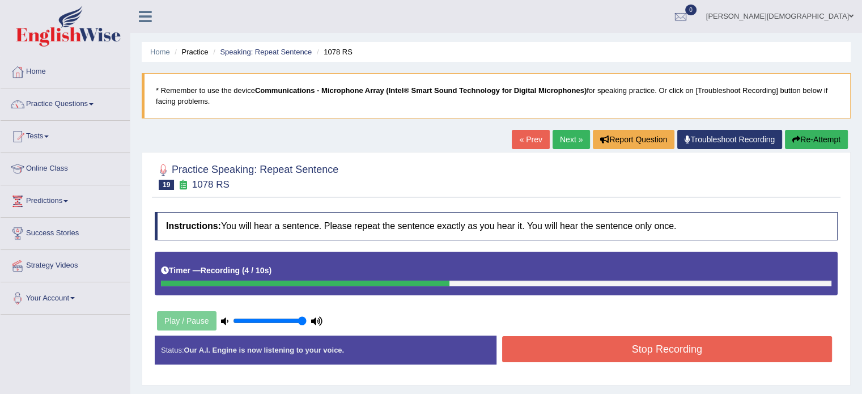
click at [658, 353] on button "Stop Recording" at bounding box center [667, 349] width 330 height 26
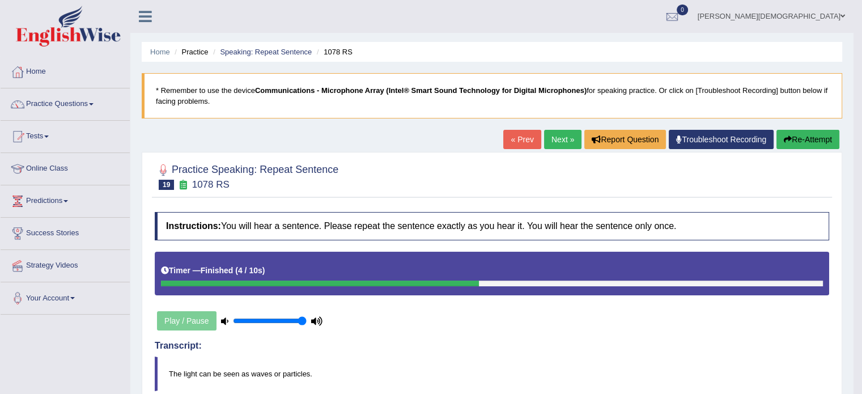
click at [557, 141] on link "Next »" at bounding box center [562, 139] width 37 height 19
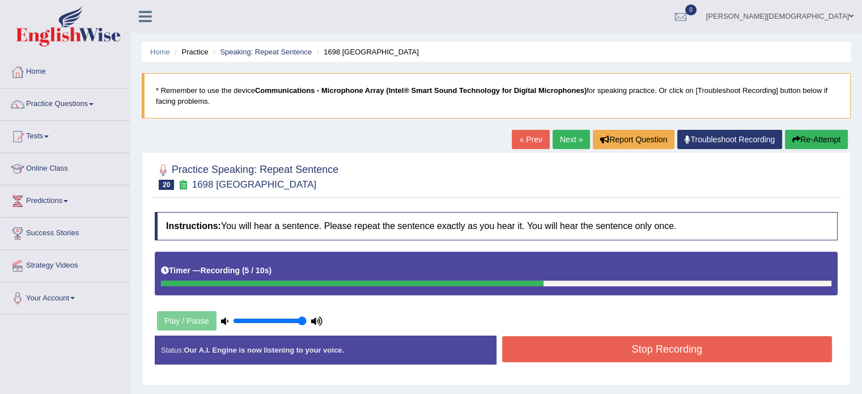
click at [653, 349] on button "Stop Recording" at bounding box center [667, 349] width 330 height 26
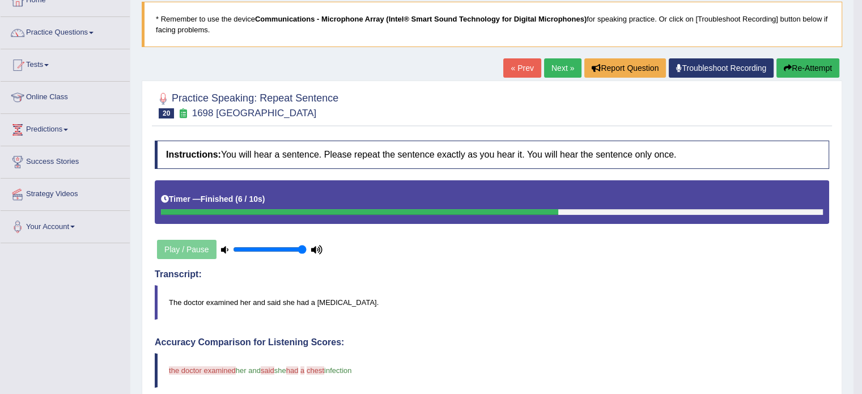
scroll to position [72, 0]
click at [553, 69] on link "Next »" at bounding box center [562, 67] width 37 height 19
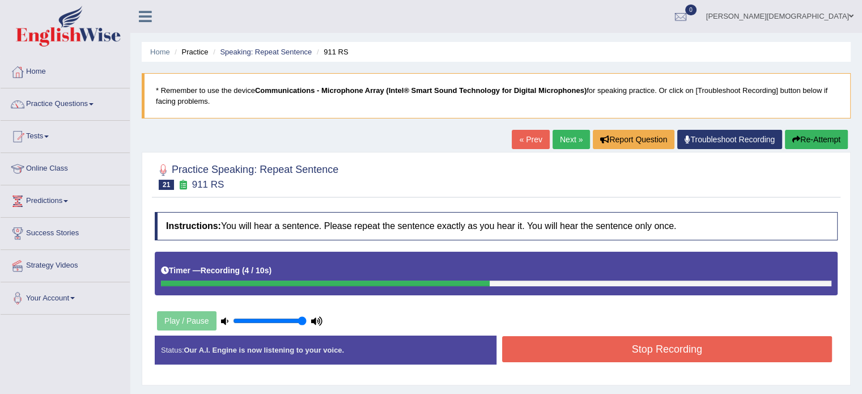
click at [660, 345] on button "Stop Recording" at bounding box center [667, 349] width 330 height 26
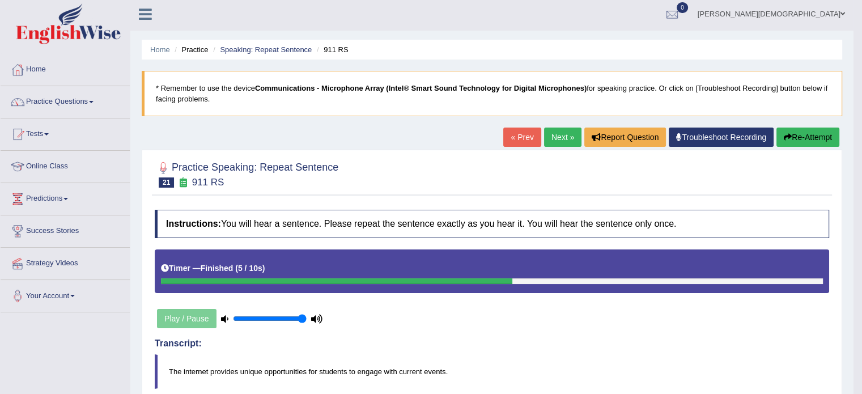
scroll to position [2, 0]
click at [94, 101] on span at bounding box center [91, 102] width 5 height 2
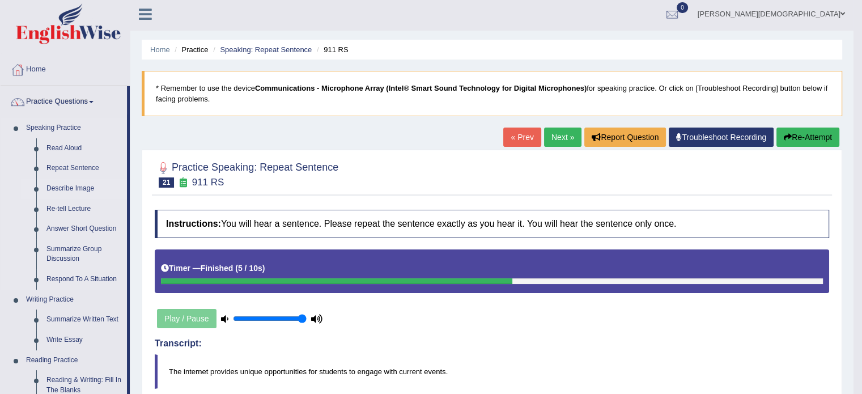
click at [82, 189] on link "Describe Image" at bounding box center [84, 189] width 86 height 20
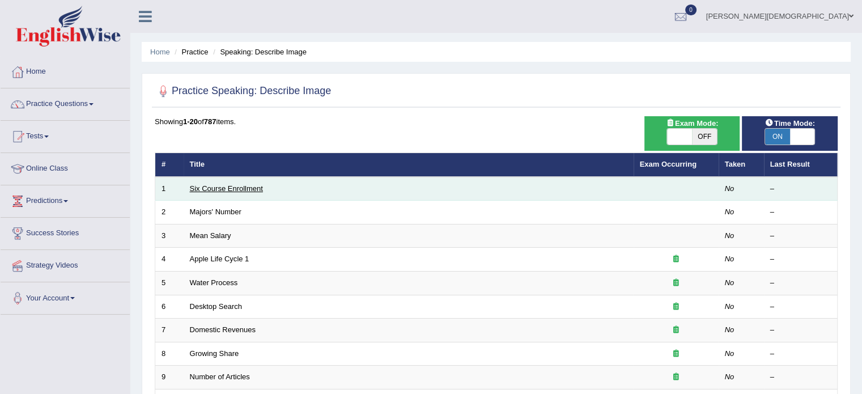
click at [219, 186] on link "Six Course Enrollment" at bounding box center [226, 188] width 73 height 9
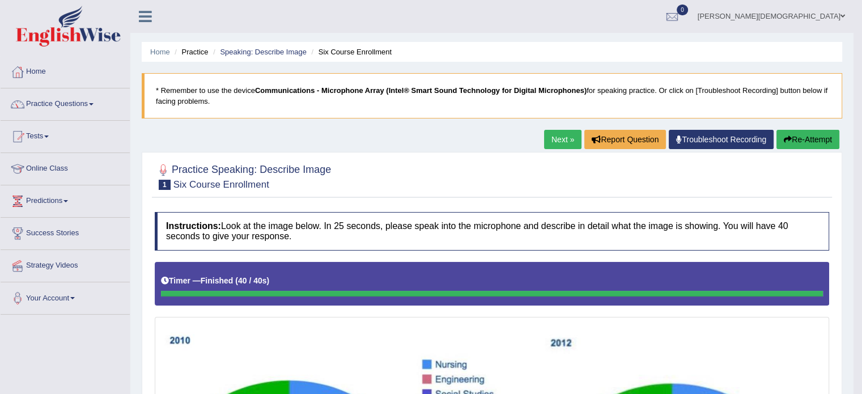
click at [39, 72] on link "Home" at bounding box center [65, 70] width 129 height 28
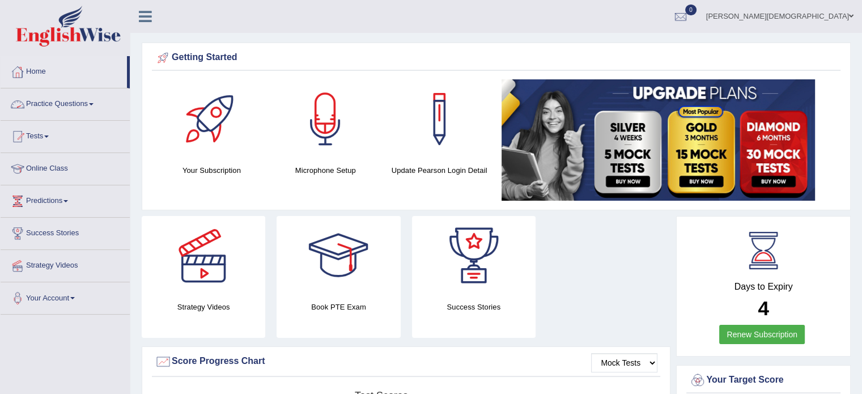
click at [75, 103] on link "Practice Questions" at bounding box center [65, 102] width 129 height 28
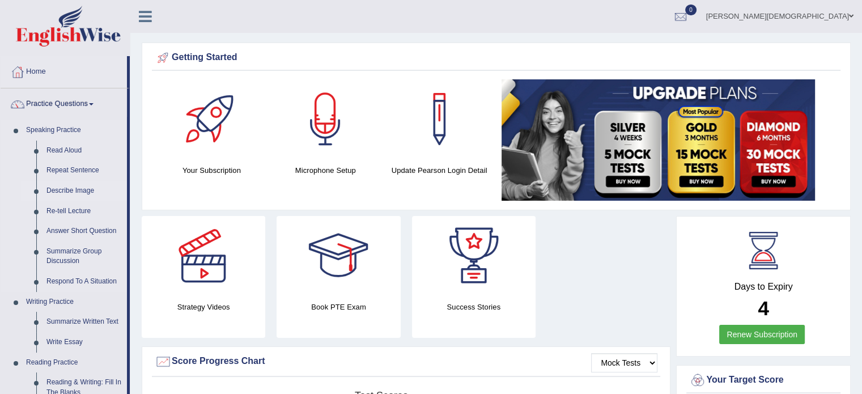
click at [75, 188] on link "Describe Image" at bounding box center [84, 191] width 86 height 20
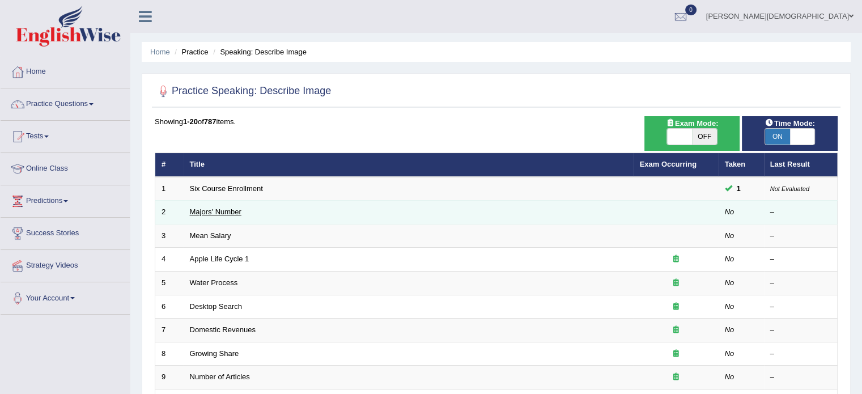
click at [230, 213] on link "Majors' Number" at bounding box center [216, 211] width 52 height 9
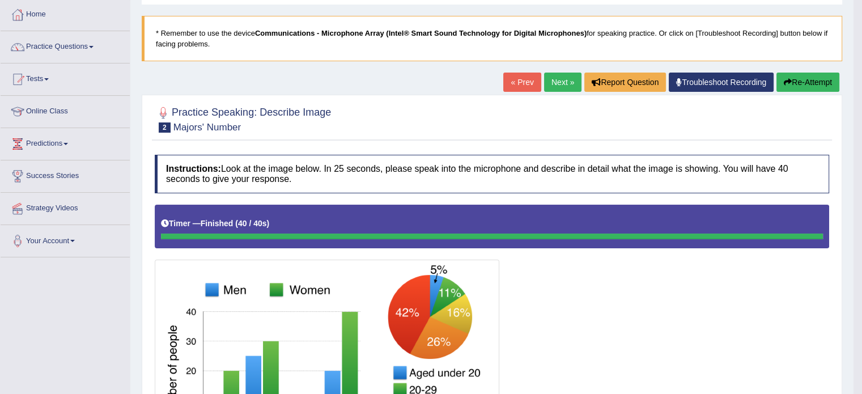
scroll to position [58, 0]
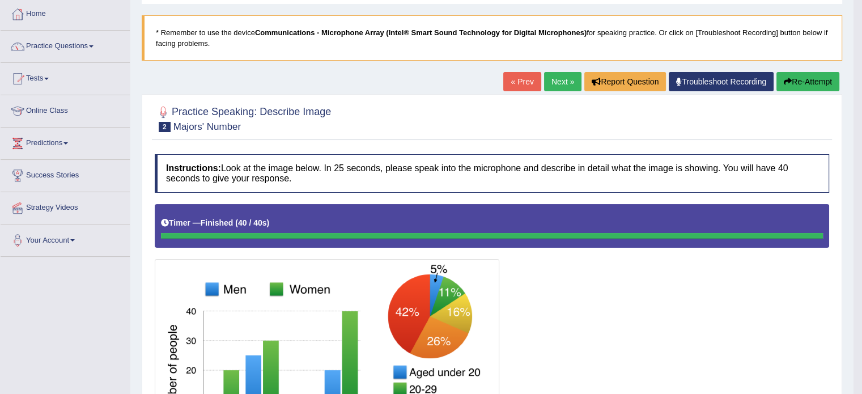
click at [560, 82] on link "Next »" at bounding box center [562, 81] width 37 height 19
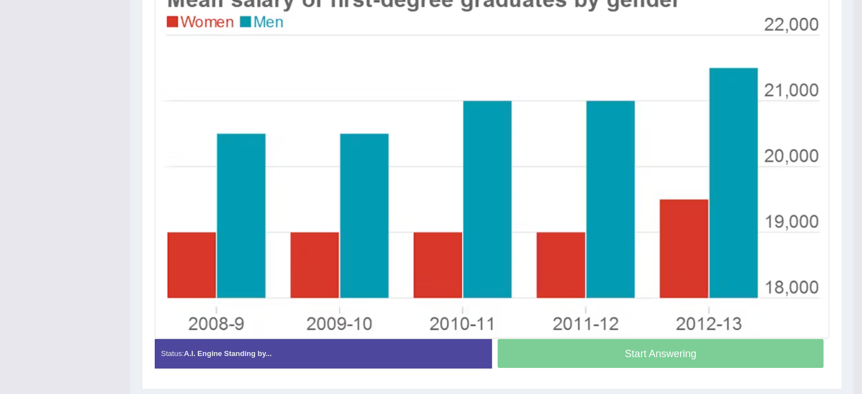
scroll to position [280, 0]
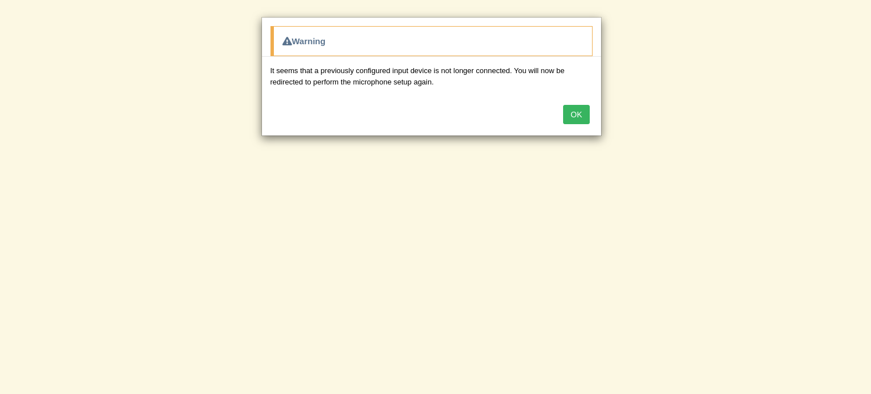
click at [575, 115] on button "OK" at bounding box center [576, 114] width 26 height 19
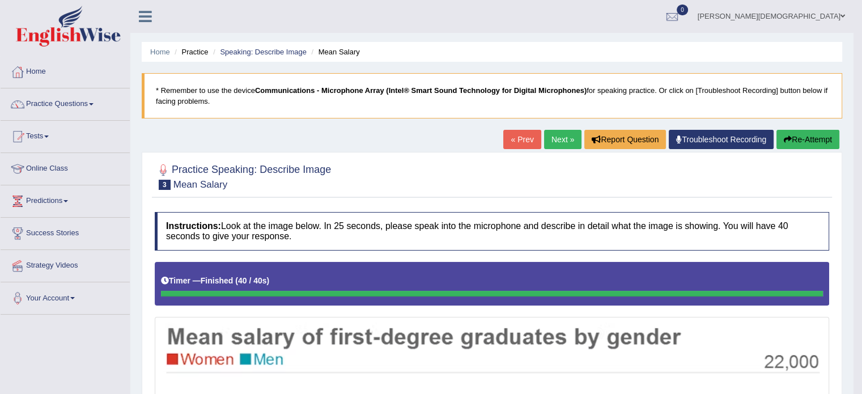
click at [559, 137] on link "Next »" at bounding box center [562, 139] width 37 height 19
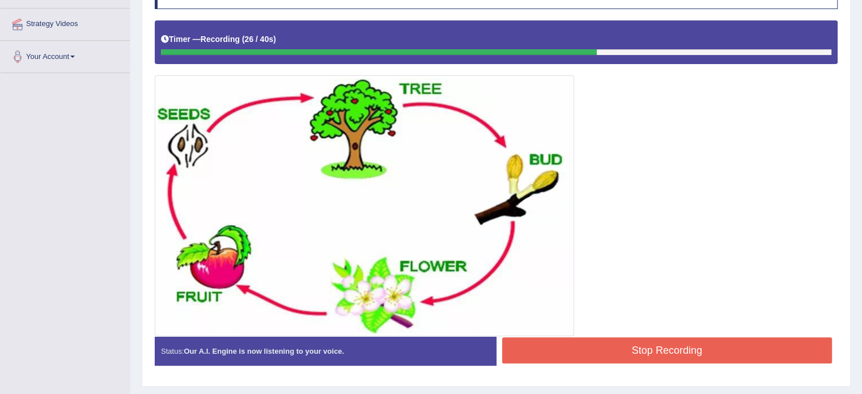
click at [677, 347] on button "Stop Recording" at bounding box center [667, 350] width 330 height 26
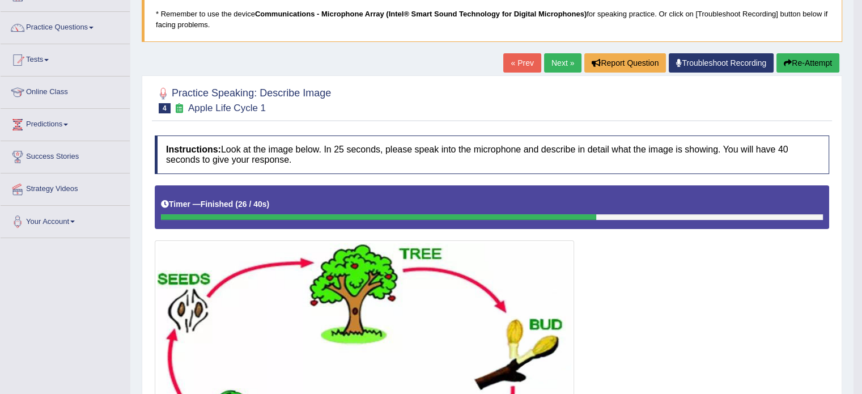
scroll to position [76, 0]
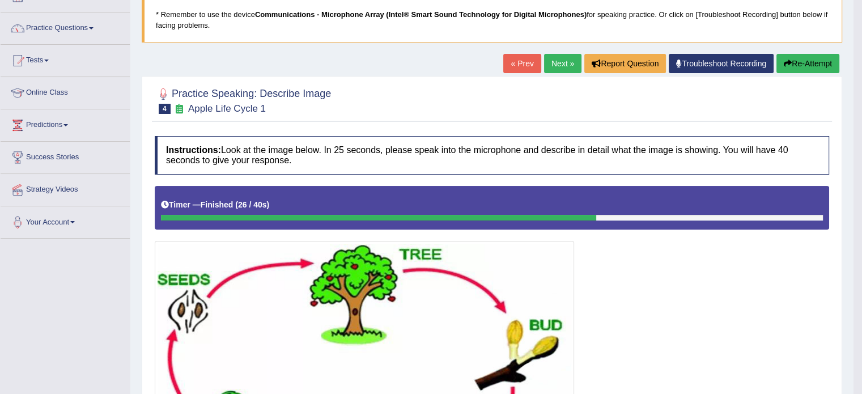
click at [557, 62] on link "Next »" at bounding box center [562, 63] width 37 height 19
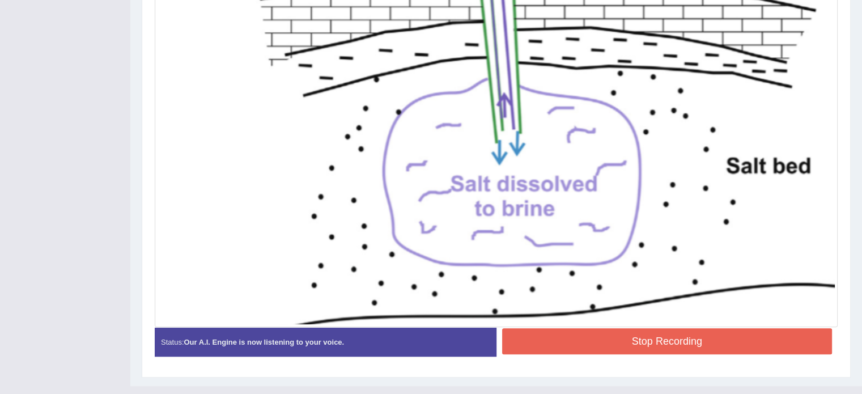
scroll to position [472, 0]
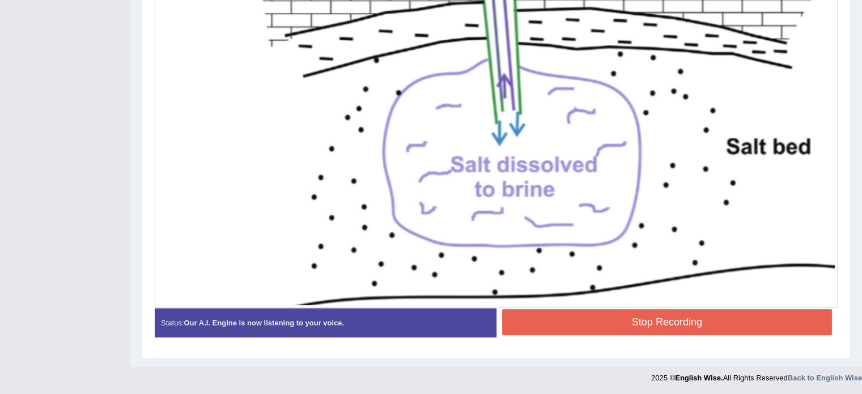
click at [657, 315] on button "Stop Recording" at bounding box center [667, 322] width 330 height 26
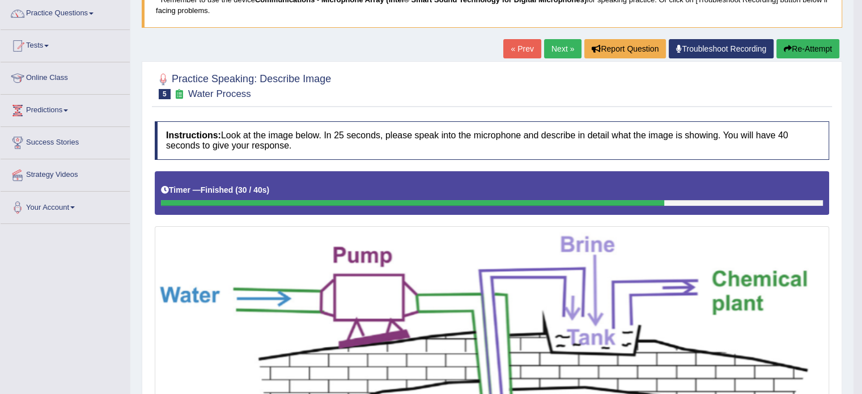
scroll to position [91, 0]
click at [555, 47] on link "Next »" at bounding box center [562, 48] width 37 height 19
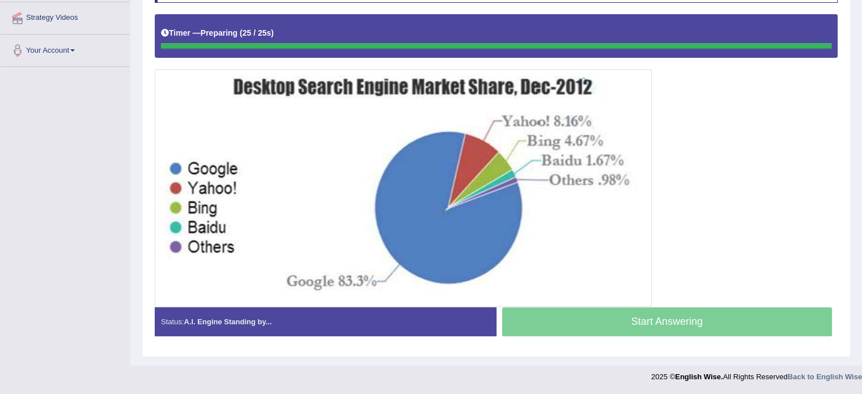
scroll to position [245, 0]
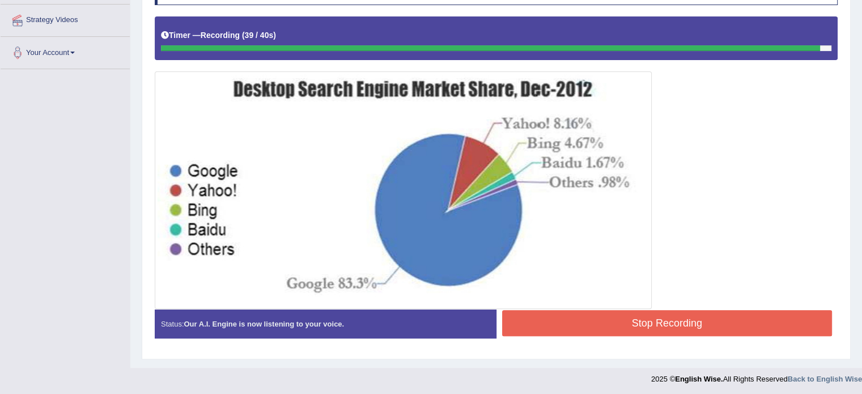
click at [659, 321] on button "Stop Recording" at bounding box center [667, 323] width 330 height 26
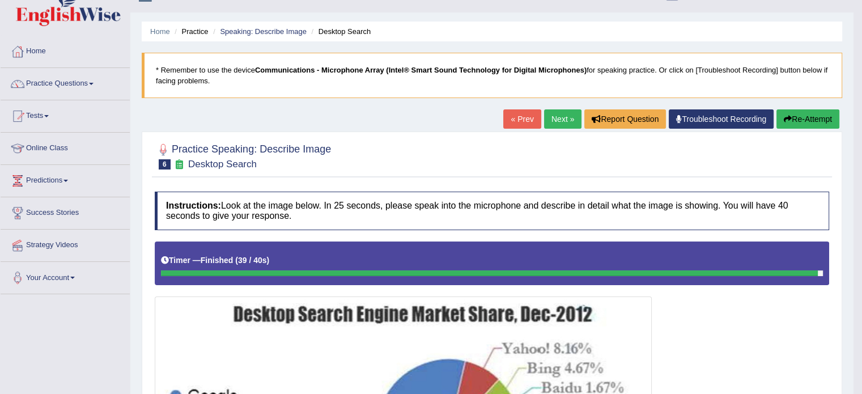
scroll to position [0, 0]
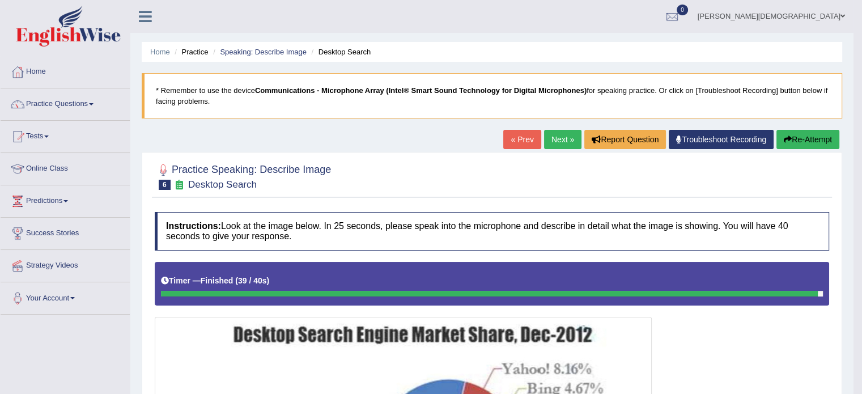
click at [553, 140] on link "Next »" at bounding box center [562, 139] width 37 height 19
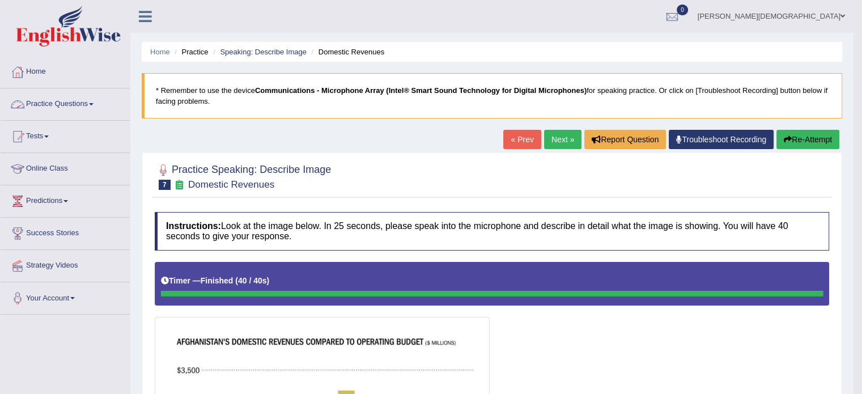
click at [94, 103] on span at bounding box center [91, 104] width 5 height 2
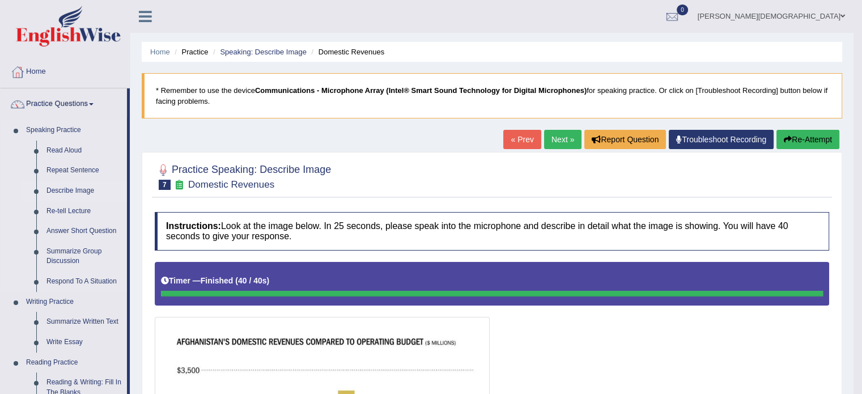
click at [86, 194] on link "Describe Image" at bounding box center [84, 191] width 86 height 20
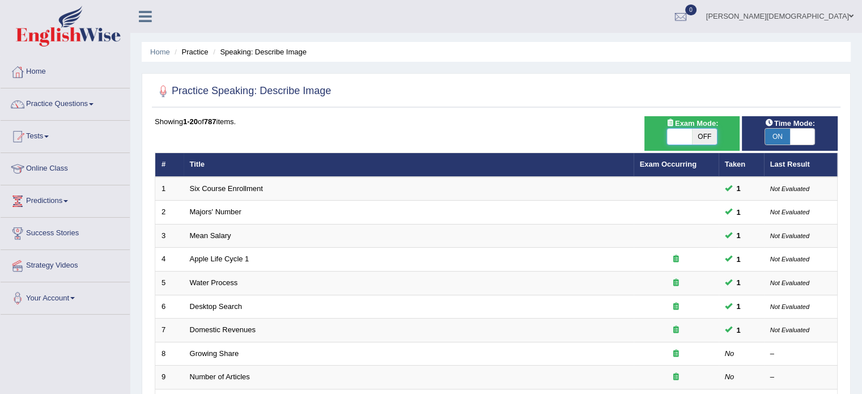
click at [673, 139] on span at bounding box center [679, 137] width 25 height 16
checkbox input "true"
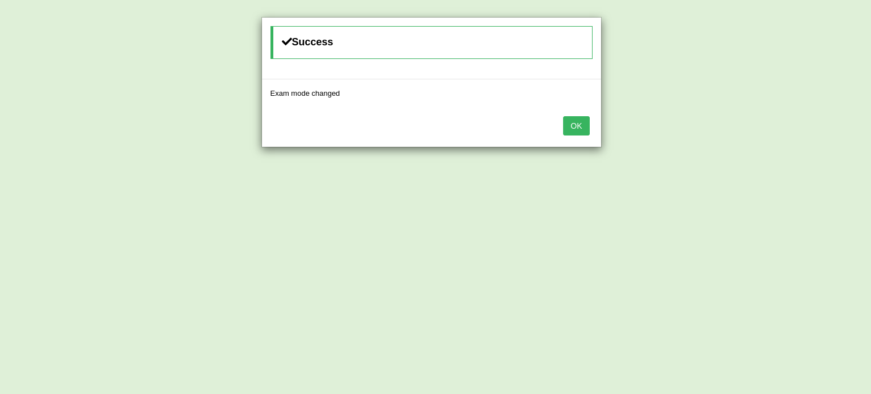
click at [576, 123] on button "OK" at bounding box center [576, 125] width 26 height 19
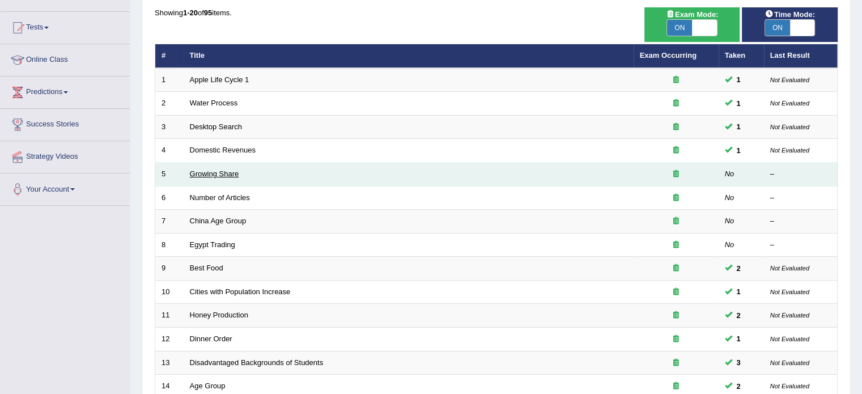
click at [233, 173] on link "Growing Share" at bounding box center [214, 173] width 49 height 9
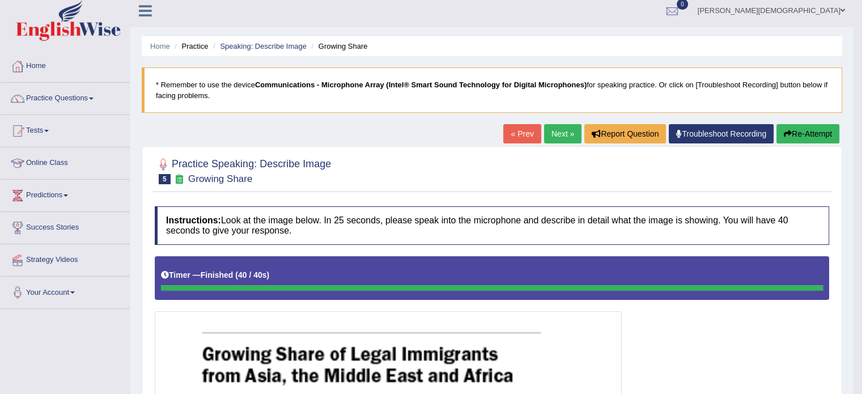
scroll to position [3, 0]
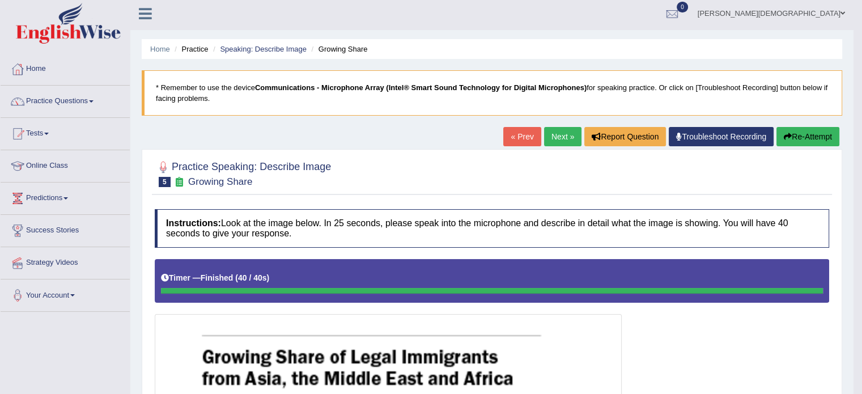
click at [558, 135] on link "Next »" at bounding box center [562, 136] width 37 height 19
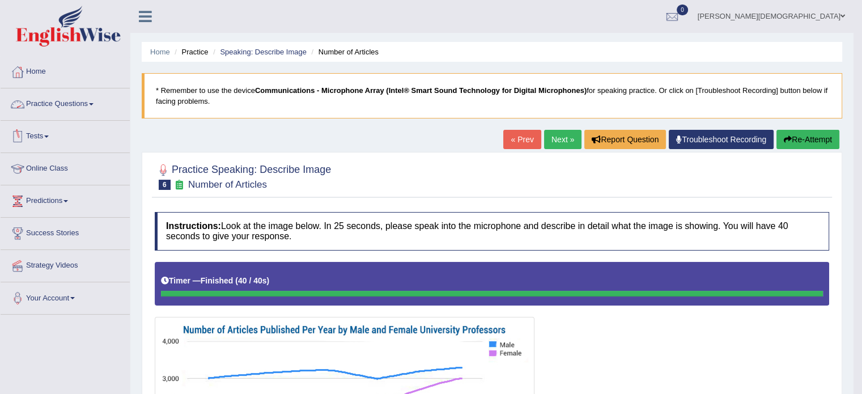
click at [94, 104] on span at bounding box center [91, 104] width 5 height 2
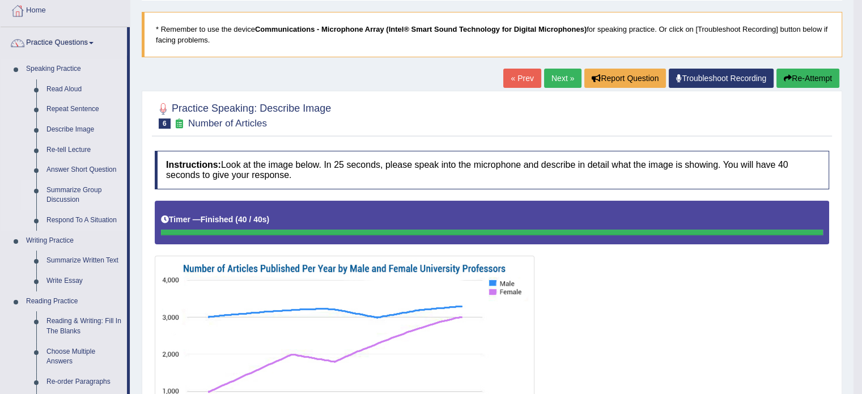
scroll to position [63, 0]
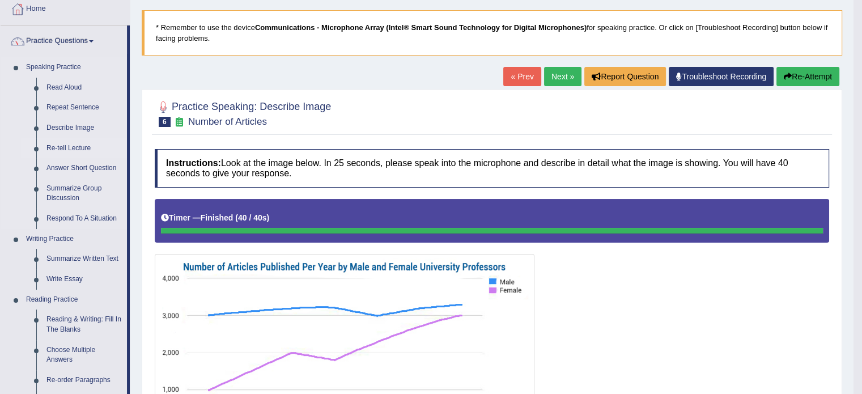
click at [82, 147] on link "Re-tell Lecture" at bounding box center [84, 148] width 86 height 20
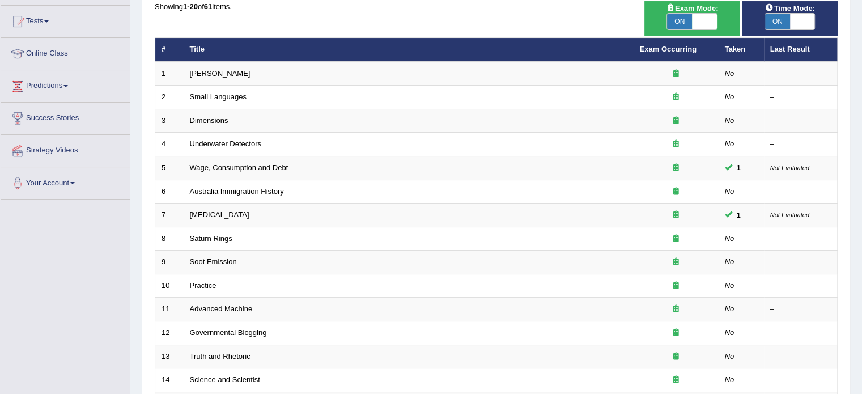
scroll to position [109, 0]
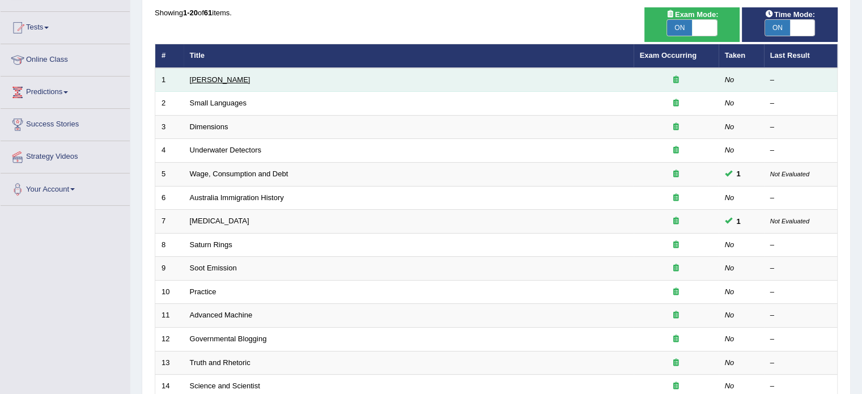
click at [224, 80] on link "[PERSON_NAME]" at bounding box center [220, 79] width 61 height 9
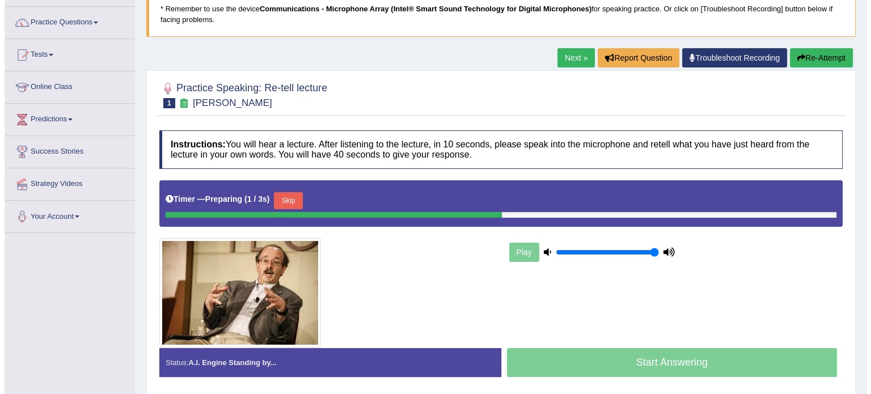
scroll to position [90, 0]
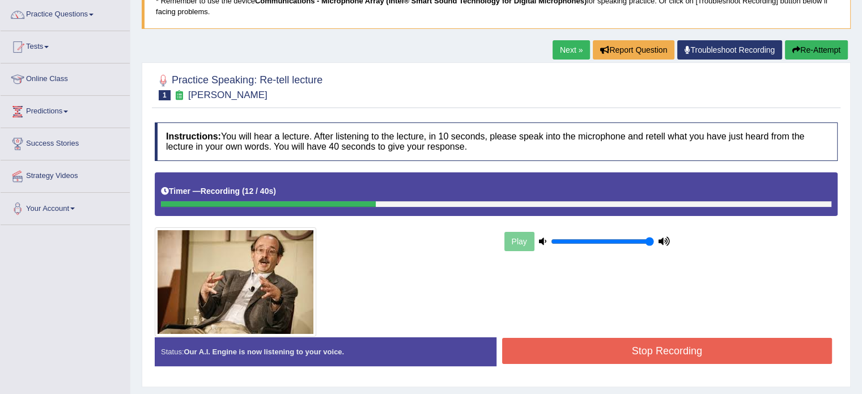
click at [686, 351] on button "Stop Recording" at bounding box center [667, 351] width 330 height 26
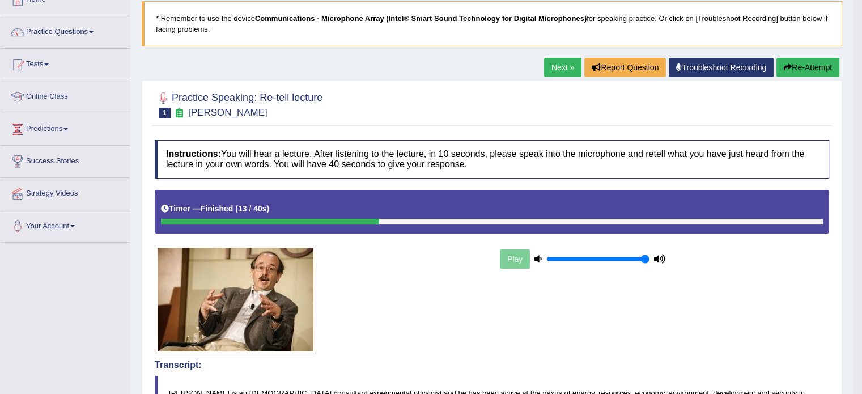
scroll to position [0, 0]
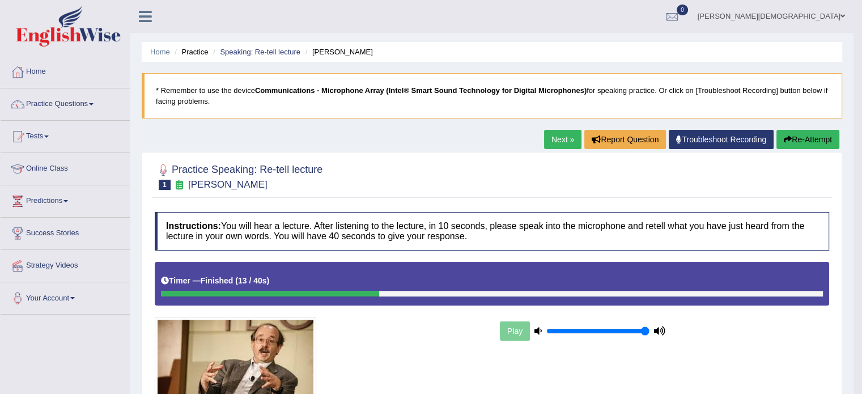
click at [821, 138] on button "Re-Attempt" at bounding box center [807, 139] width 63 height 19
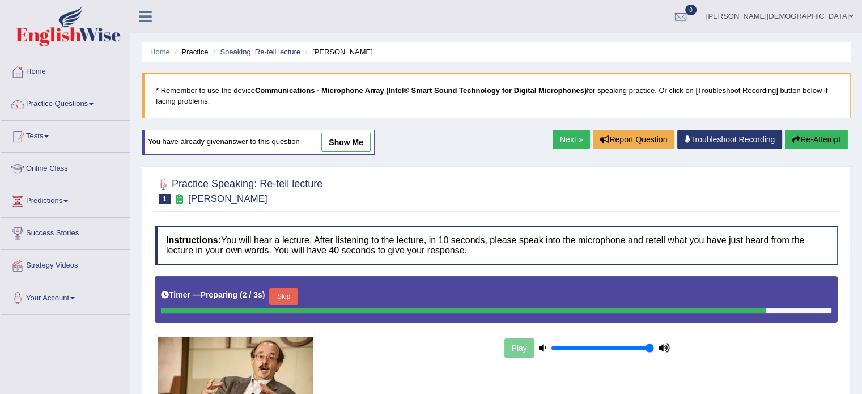
click at [292, 294] on button "Skip" at bounding box center [283, 296] width 28 height 17
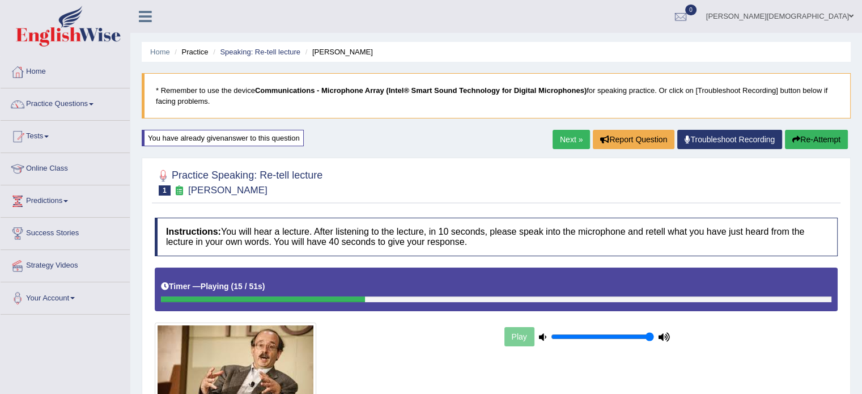
click at [560, 141] on link "Next »" at bounding box center [571, 139] width 37 height 19
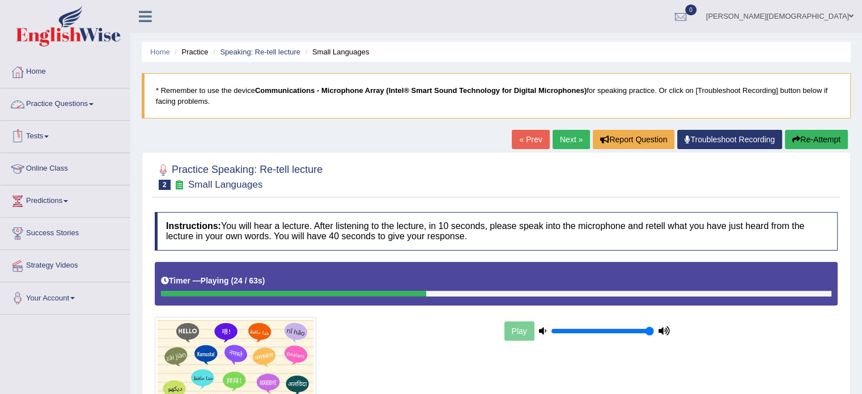
click at [94, 103] on span at bounding box center [91, 104] width 5 height 2
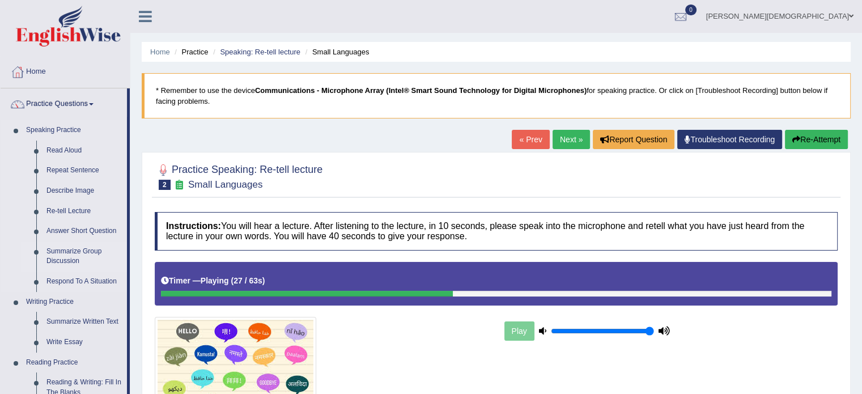
click at [74, 254] on link "Summarize Group Discussion" at bounding box center [84, 256] width 86 height 30
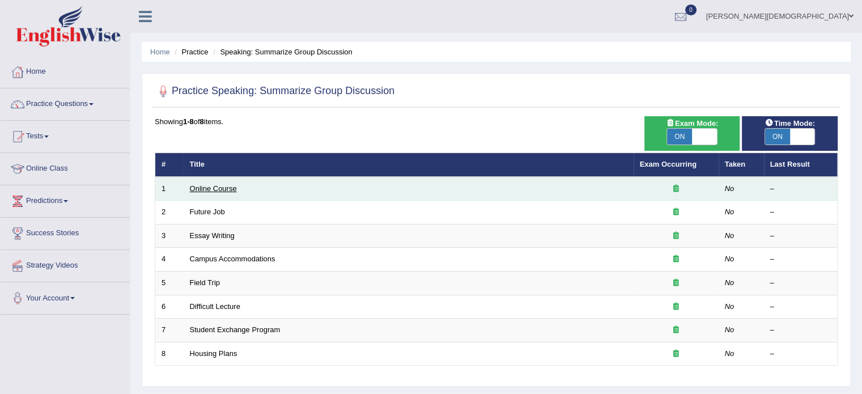
click at [223, 186] on link "Online Course" at bounding box center [213, 188] width 47 height 9
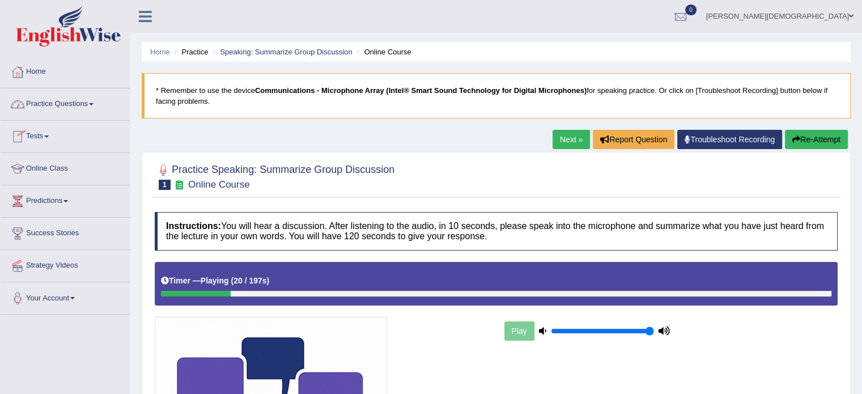
click at [96, 101] on link "Practice Questions" at bounding box center [65, 102] width 129 height 28
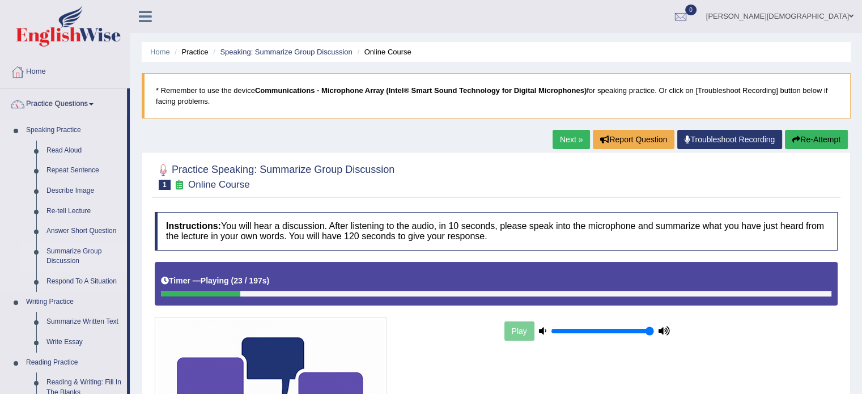
click at [69, 253] on link "Summarize Group Discussion" at bounding box center [84, 256] width 86 height 30
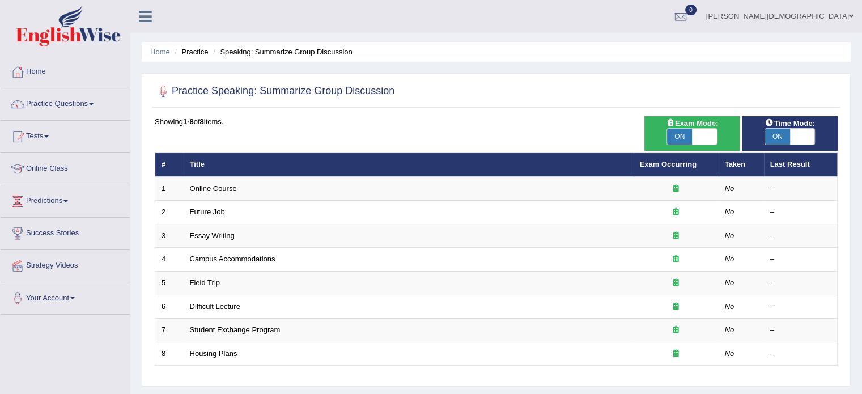
click at [94, 103] on span at bounding box center [91, 104] width 5 height 2
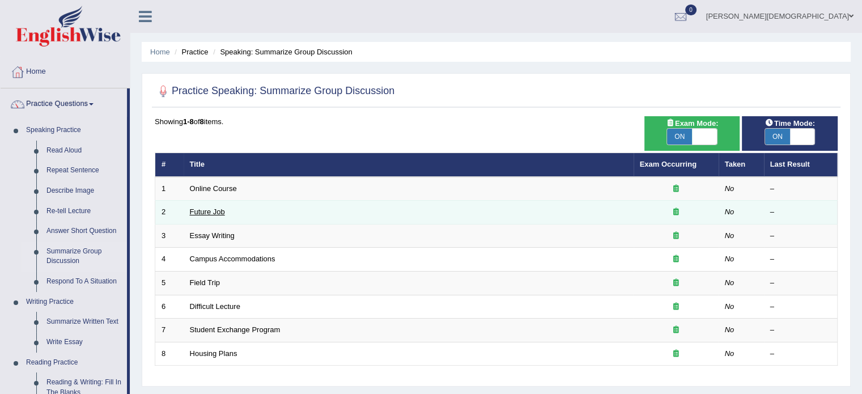
click at [198, 209] on link "Future Job" at bounding box center [207, 211] width 35 height 9
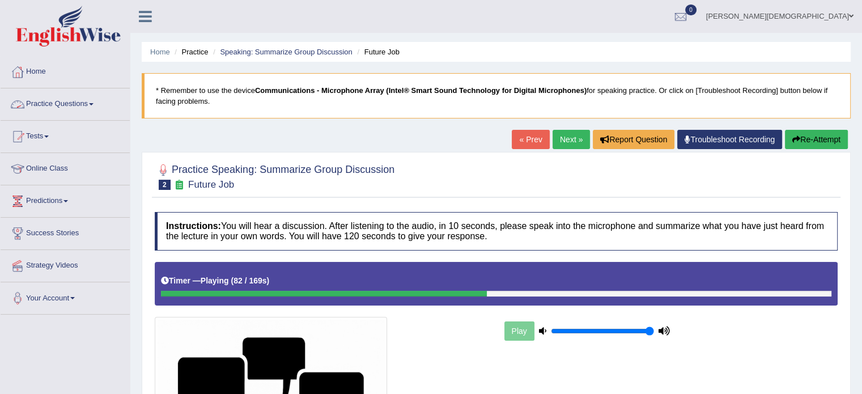
click at [91, 103] on link "Practice Questions" at bounding box center [65, 102] width 129 height 28
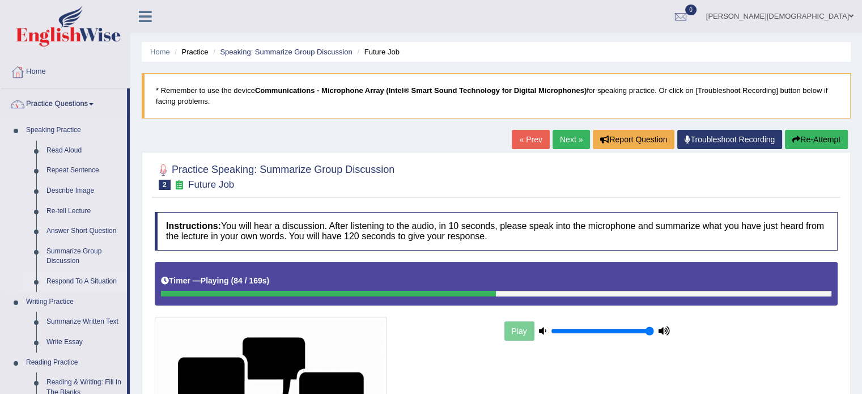
click at [70, 281] on link "Respond To A Situation" at bounding box center [84, 281] width 86 height 20
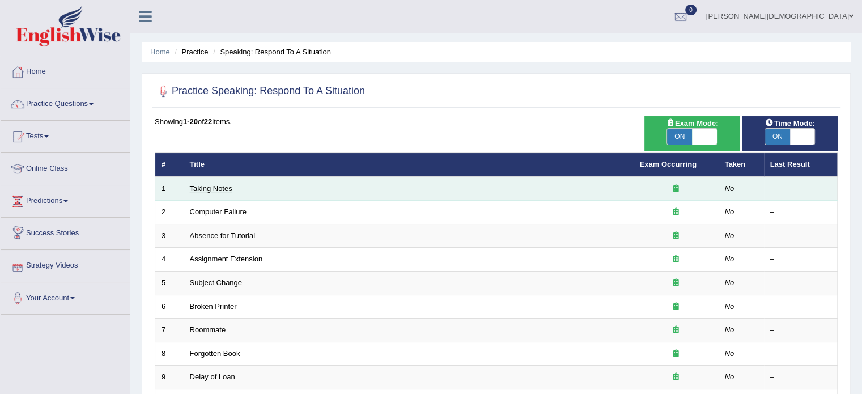
click at [216, 188] on link "Taking Notes" at bounding box center [211, 188] width 43 height 9
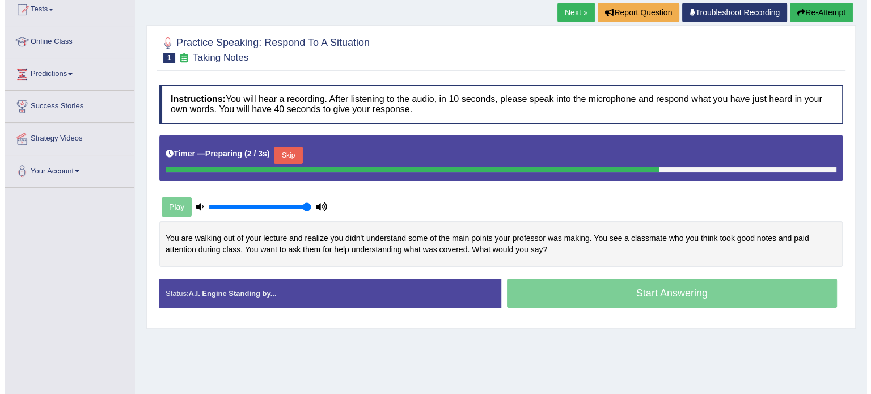
scroll to position [128, 0]
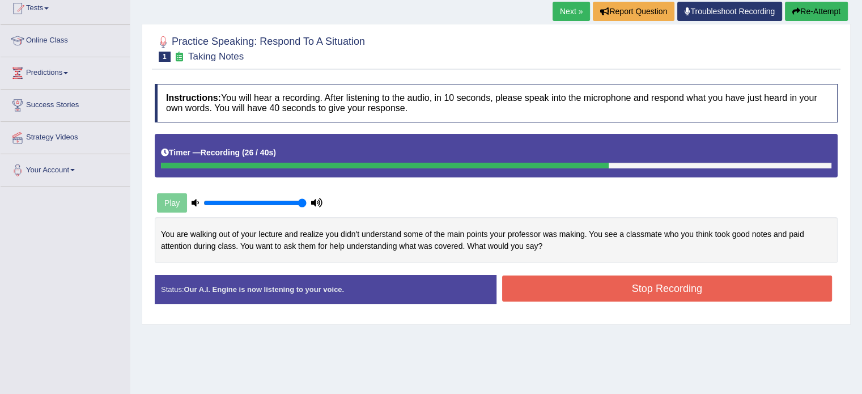
click at [647, 291] on button "Stop Recording" at bounding box center [667, 288] width 330 height 26
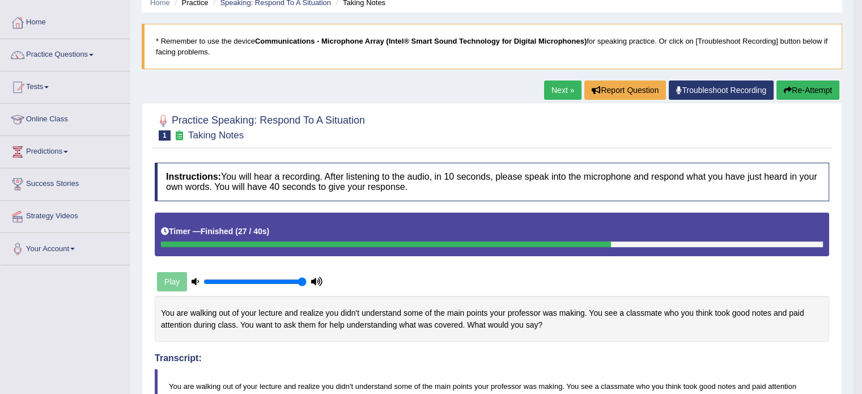
scroll to position [0, 0]
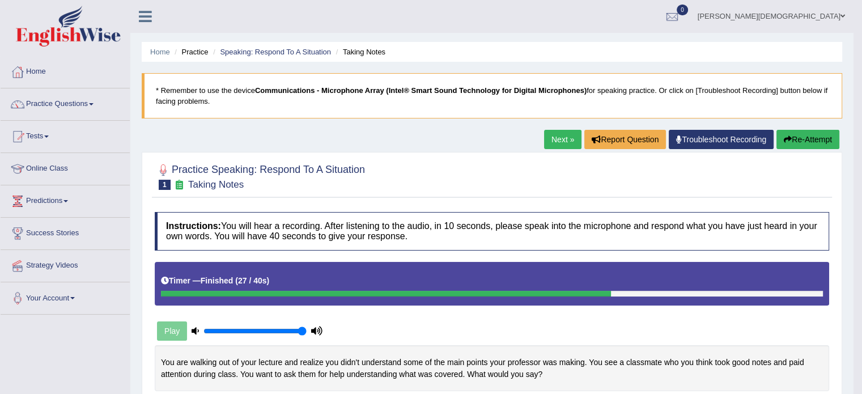
click at [554, 136] on link "Next »" at bounding box center [562, 139] width 37 height 19
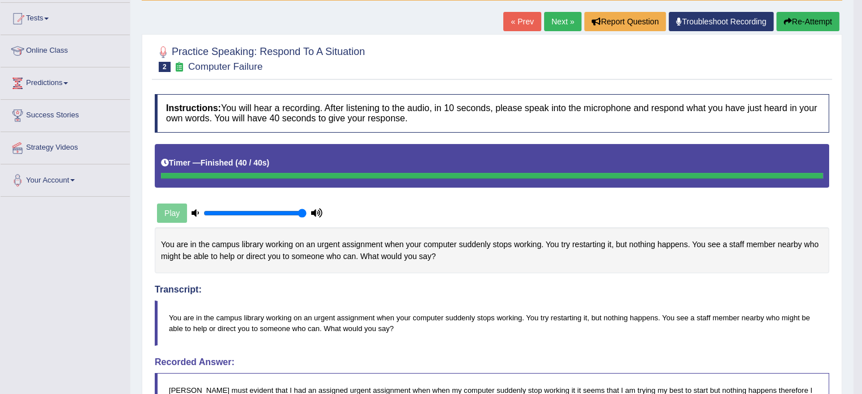
scroll to position [119, 0]
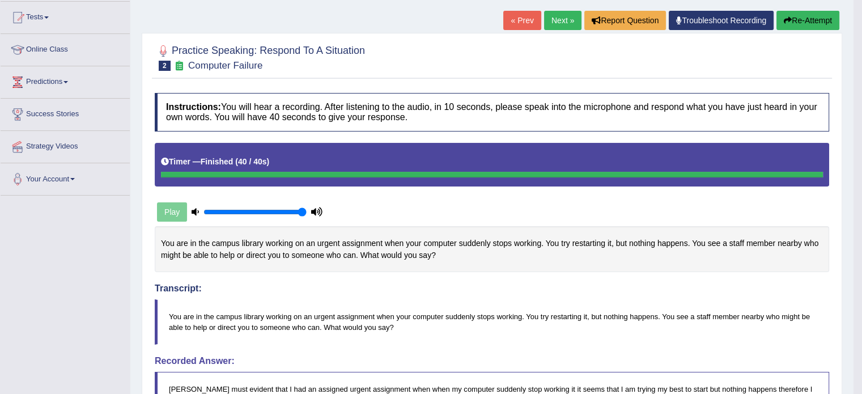
click at [804, 23] on button "Re-Attempt" at bounding box center [807, 20] width 63 height 19
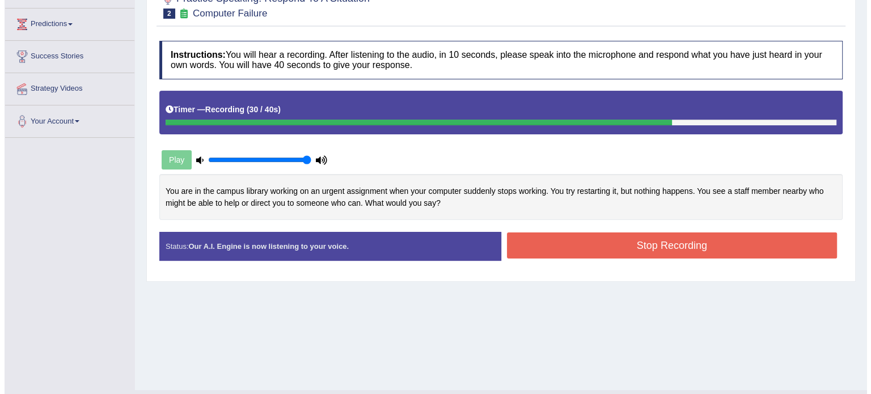
scroll to position [179, 0]
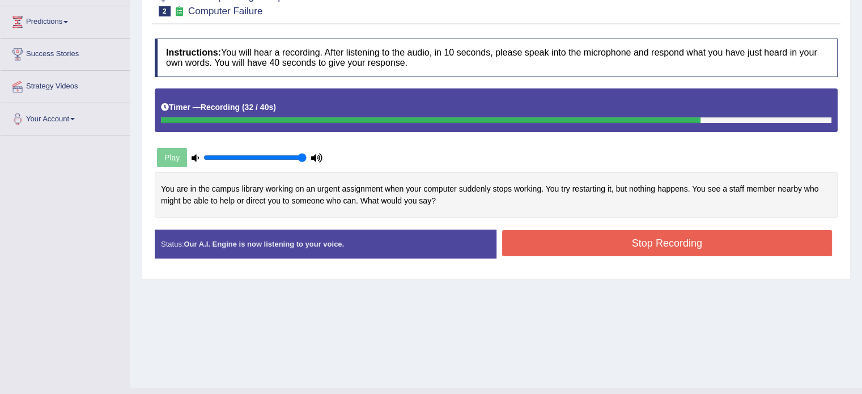
click at [688, 235] on button "Stop Recording" at bounding box center [667, 243] width 330 height 26
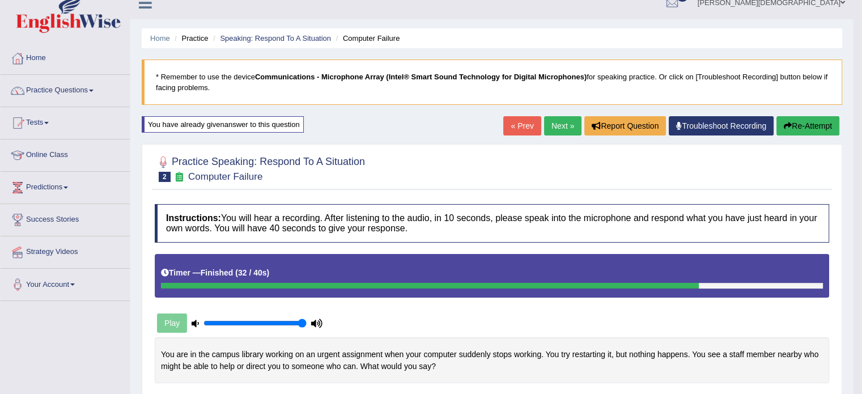
scroll to position [0, 0]
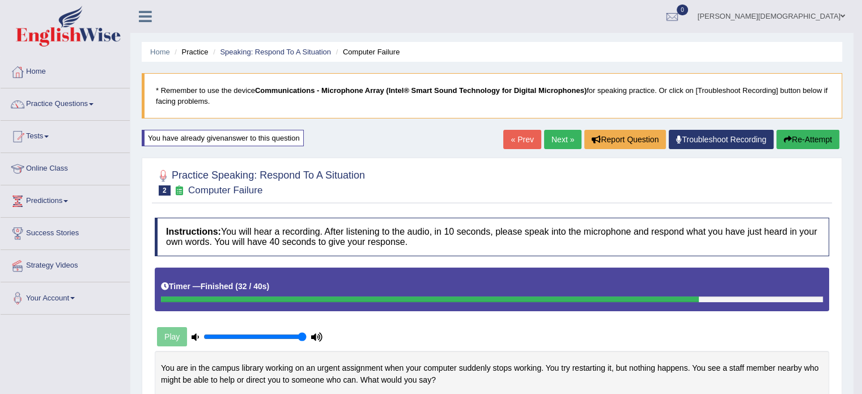
click at [556, 138] on link "Next »" at bounding box center [562, 139] width 37 height 19
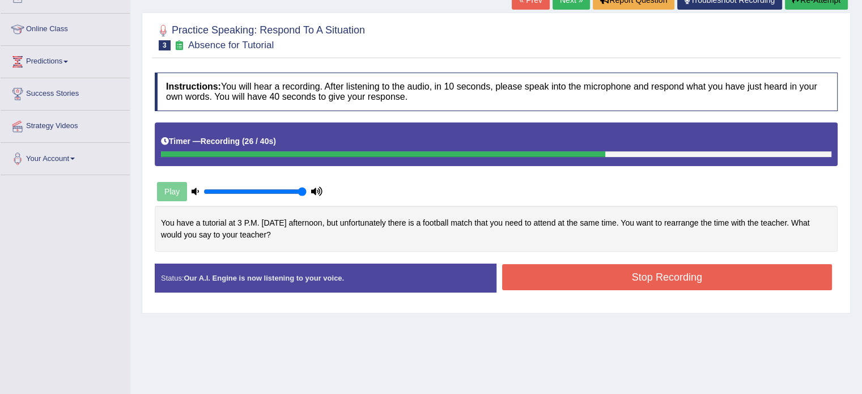
click at [665, 281] on button "Stop Recording" at bounding box center [667, 277] width 330 height 26
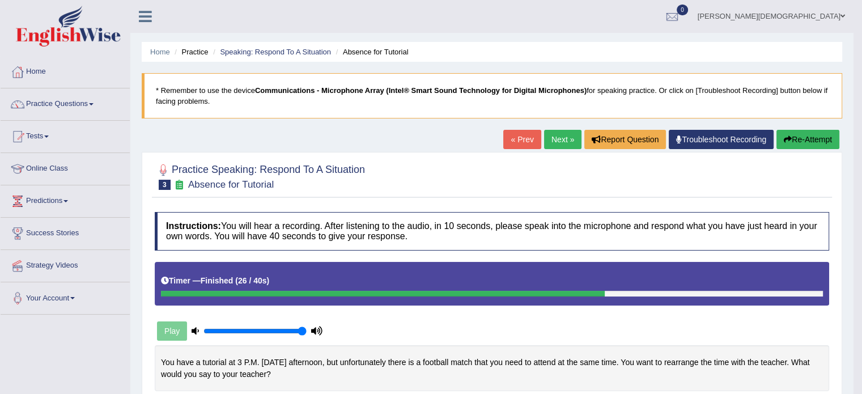
click at [558, 140] on link "Next »" at bounding box center [562, 139] width 37 height 19
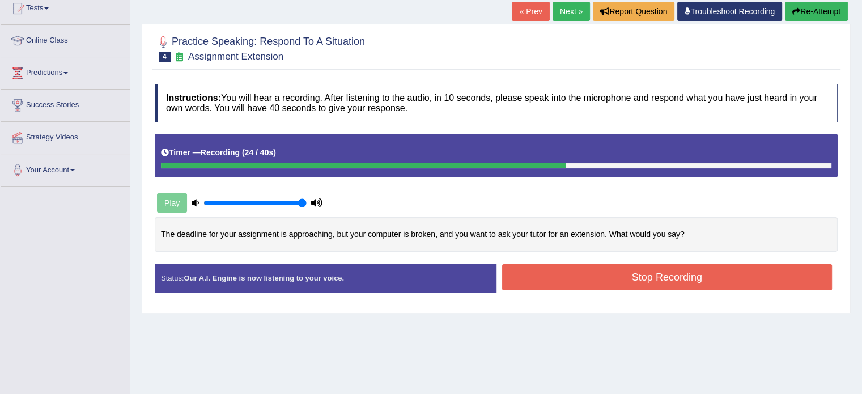
click at [668, 274] on button "Stop Recording" at bounding box center [667, 277] width 330 height 26
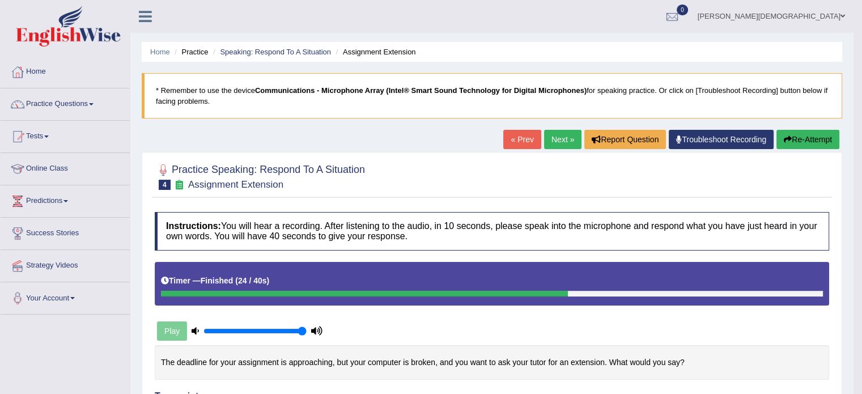
click at [552, 141] on link "Next »" at bounding box center [562, 139] width 37 height 19
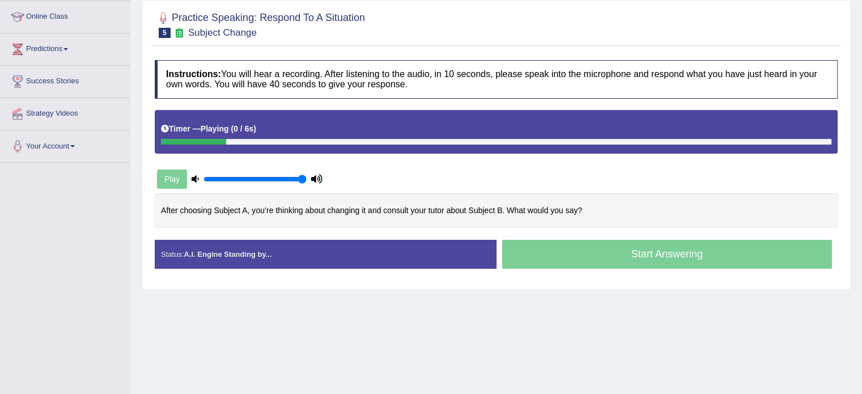
scroll to position [154, 0]
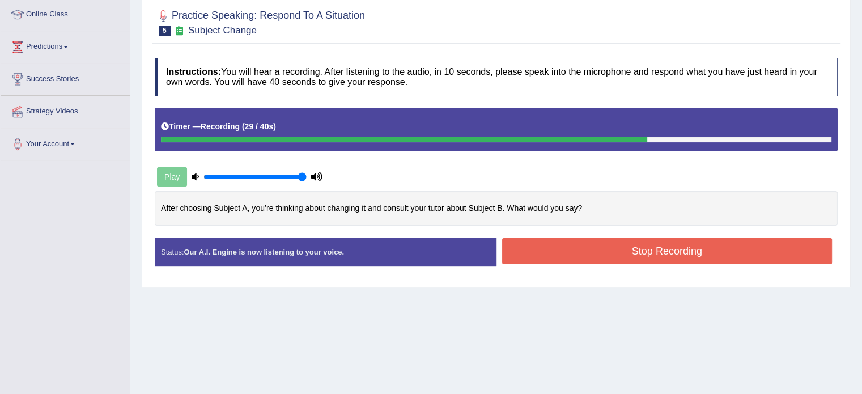
click at [660, 251] on button "Stop Recording" at bounding box center [667, 251] width 330 height 26
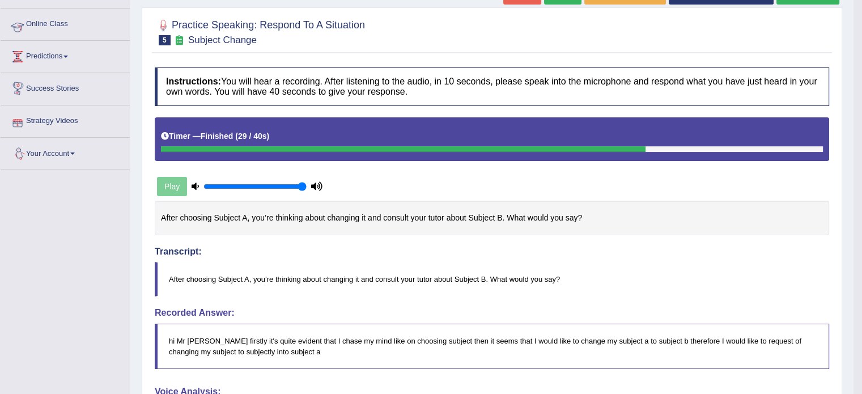
scroll to position [91, 0]
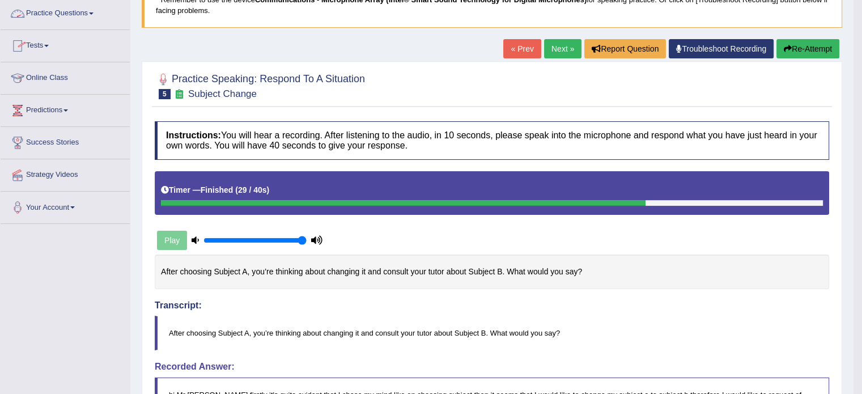
click at [94, 12] on span at bounding box center [91, 13] width 5 height 2
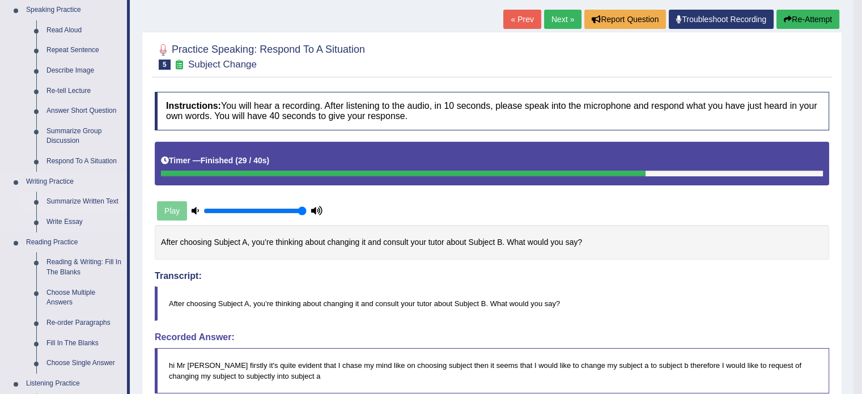
scroll to position [120, 0]
click at [79, 129] on link "Summarize Group Discussion" at bounding box center [84, 136] width 86 height 30
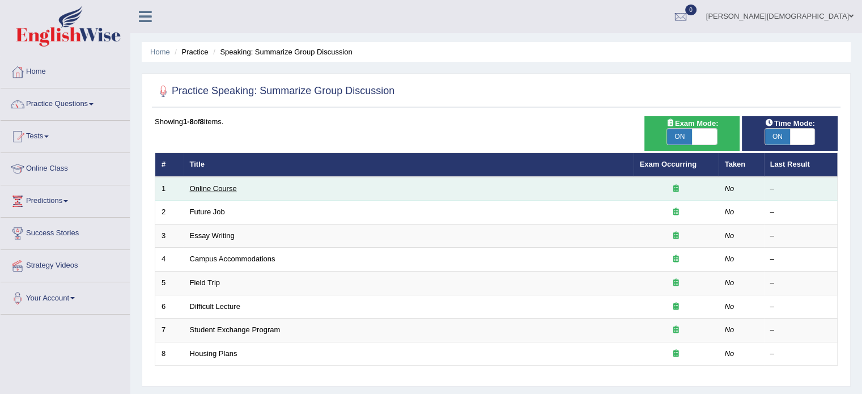
click at [229, 187] on link "Online Course" at bounding box center [213, 188] width 47 height 9
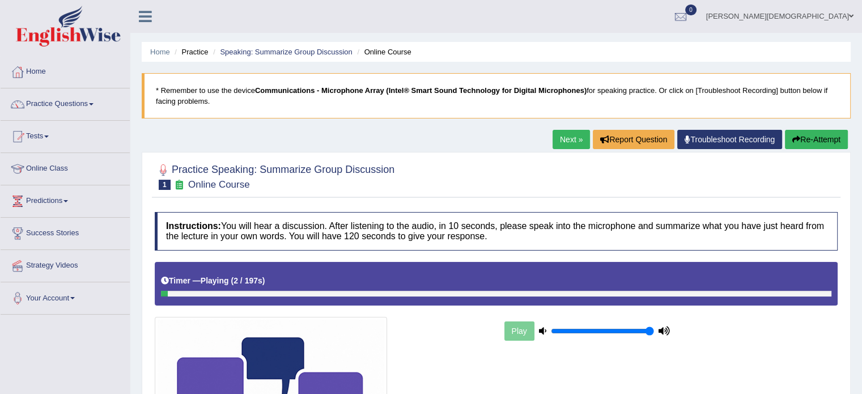
click at [562, 140] on link "Next »" at bounding box center [571, 139] width 37 height 19
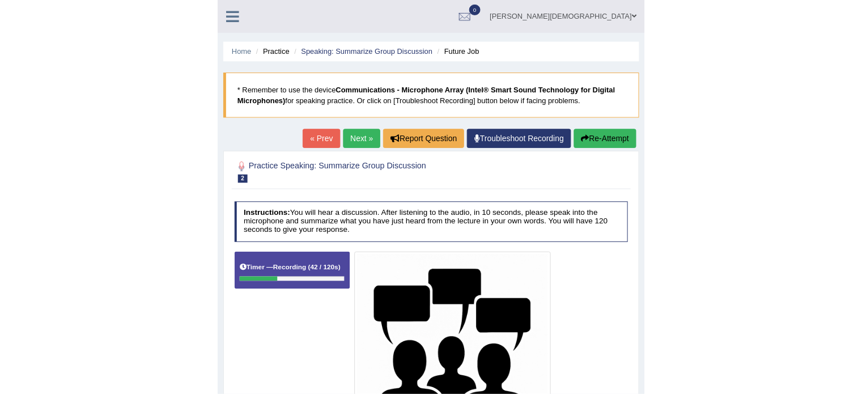
scroll to position [198, 0]
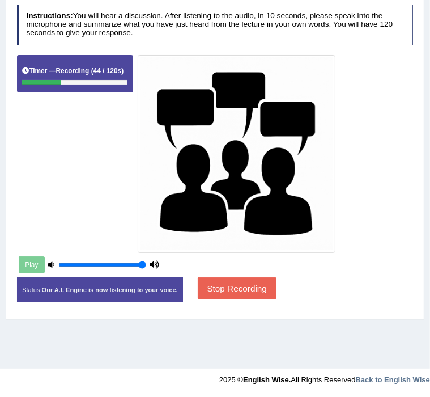
click at [277, 299] on button "Stop Recording" at bounding box center [237, 288] width 79 height 22
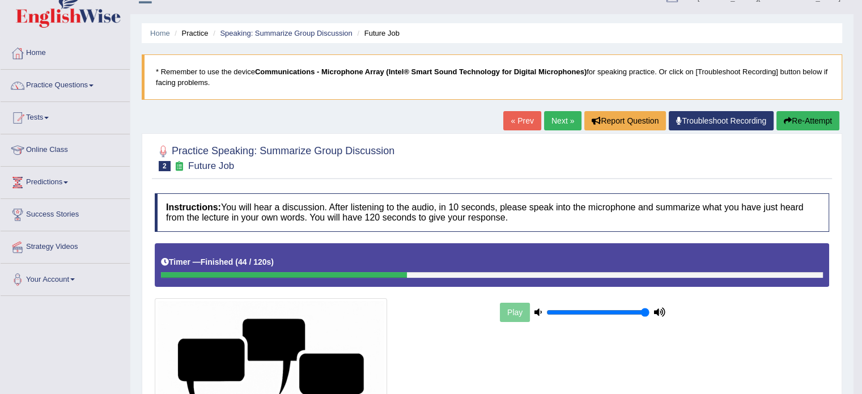
scroll to position [0, 0]
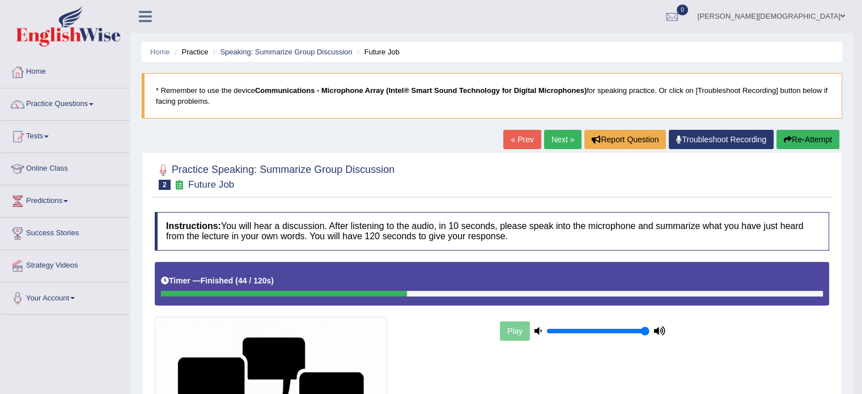
click at [798, 139] on button "Re-Attempt" at bounding box center [807, 139] width 63 height 19
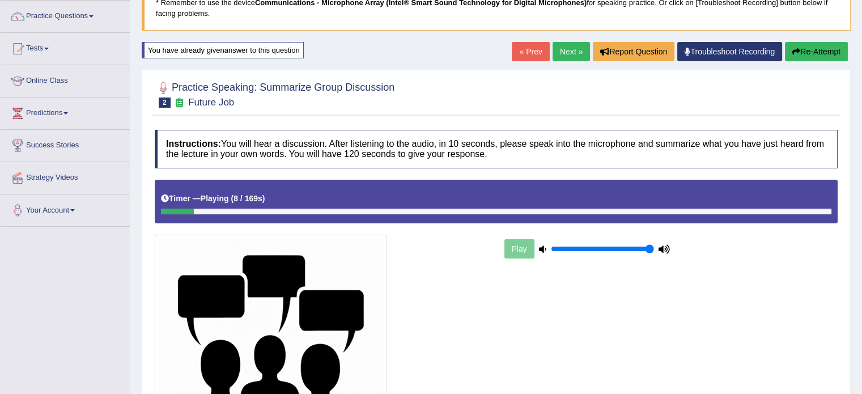
scroll to position [88, 0]
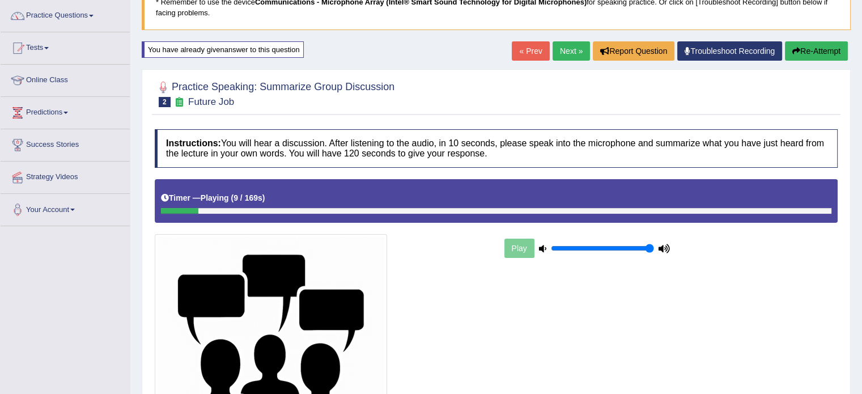
click at [519, 247] on div "Play" at bounding box center [587, 248] width 170 height 28
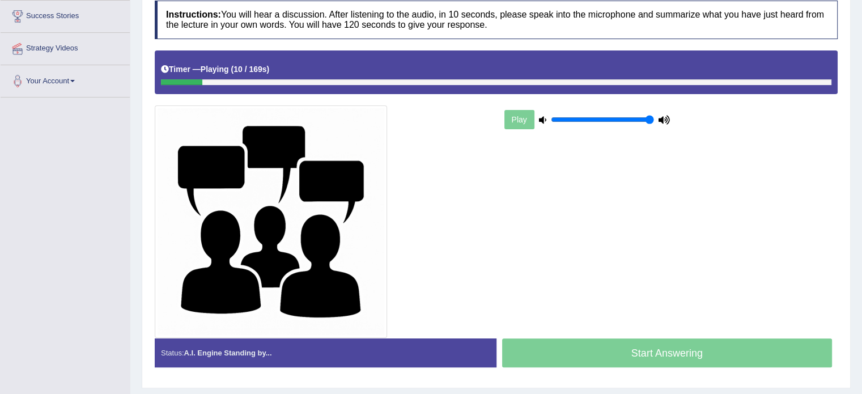
scroll to position [218, 0]
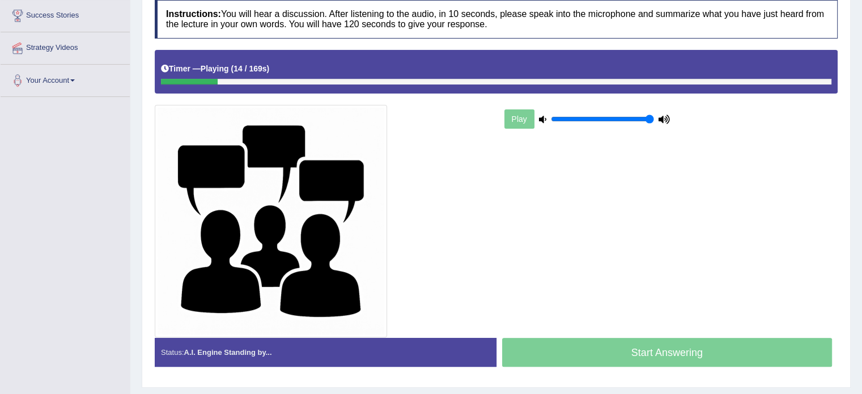
drag, startPoint x: 211, startPoint y: 77, endPoint x: 438, endPoint y: 86, distance: 226.9
click at [438, 86] on div "Timer — Playing ( 14 / 169s ) Skip" at bounding box center [496, 72] width 683 height 44
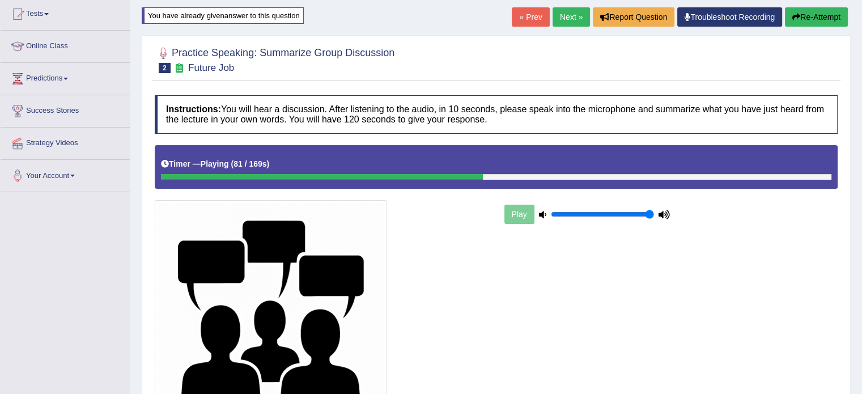
scroll to position [129, 0]
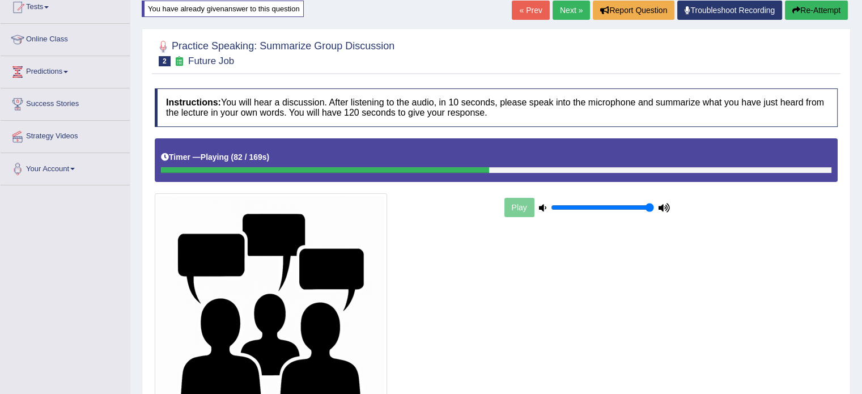
click at [759, 169] on div at bounding box center [496, 170] width 670 height 6
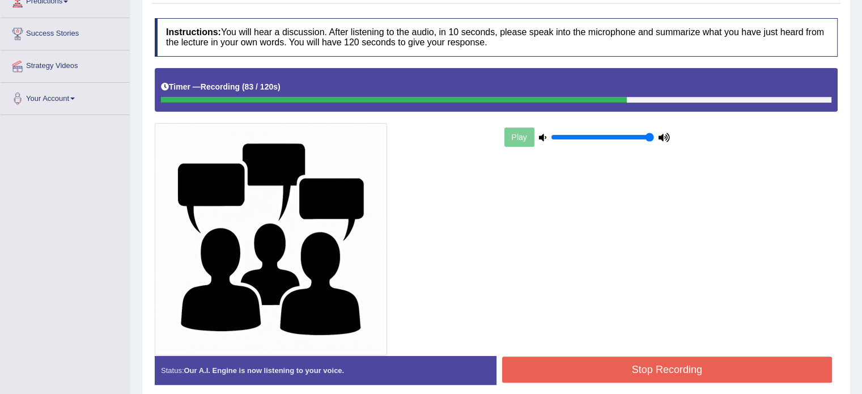
scroll to position [247, 0]
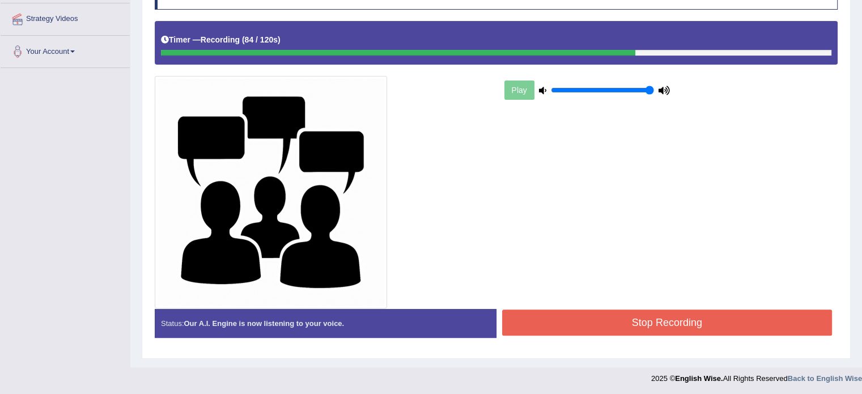
click at [690, 321] on button "Stop Recording" at bounding box center [667, 322] width 330 height 26
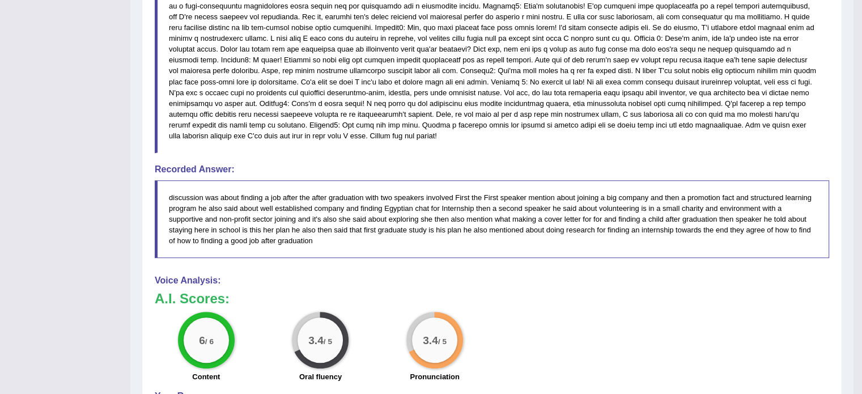
scroll to position [663, 0]
